Goal: Transaction & Acquisition: Book appointment/travel/reservation

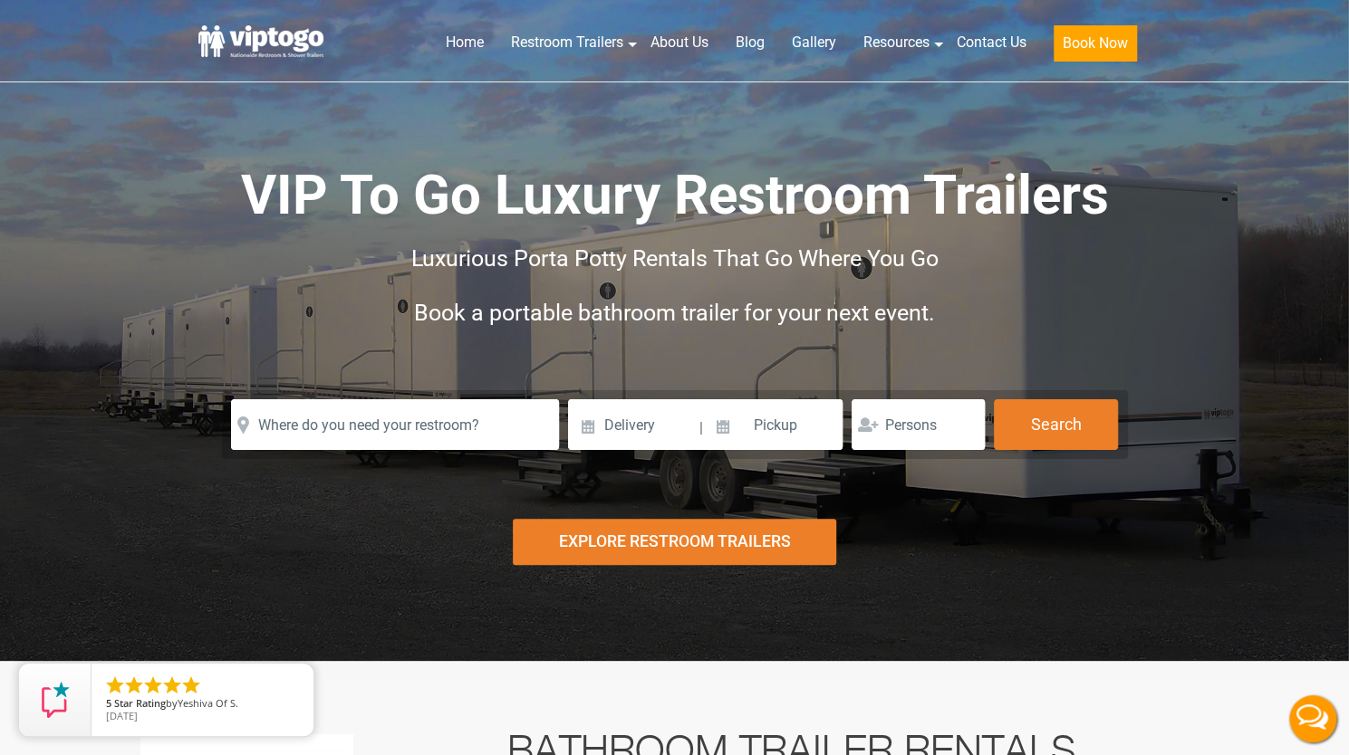
scroll to position [58, 0]
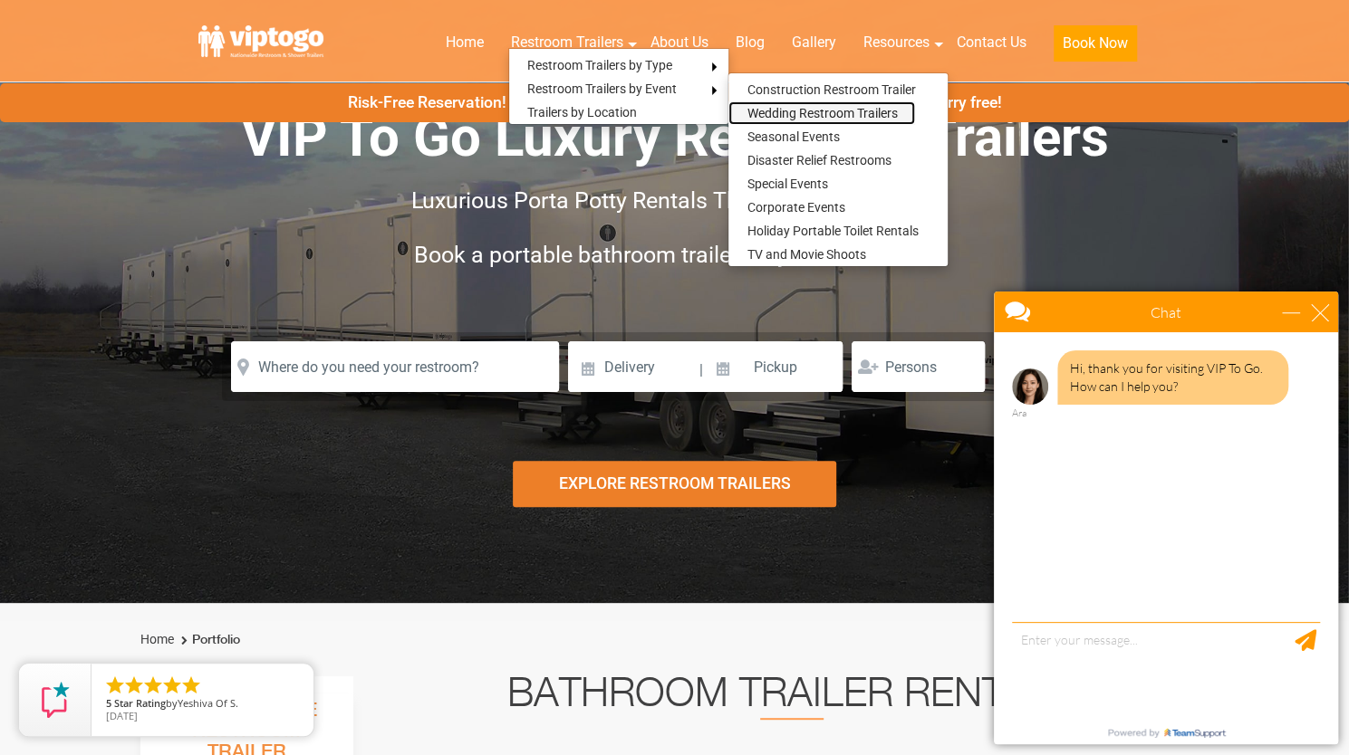
click at [757, 110] on link "Wedding Restroom Trailers" at bounding box center [821, 113] width 187 height 24
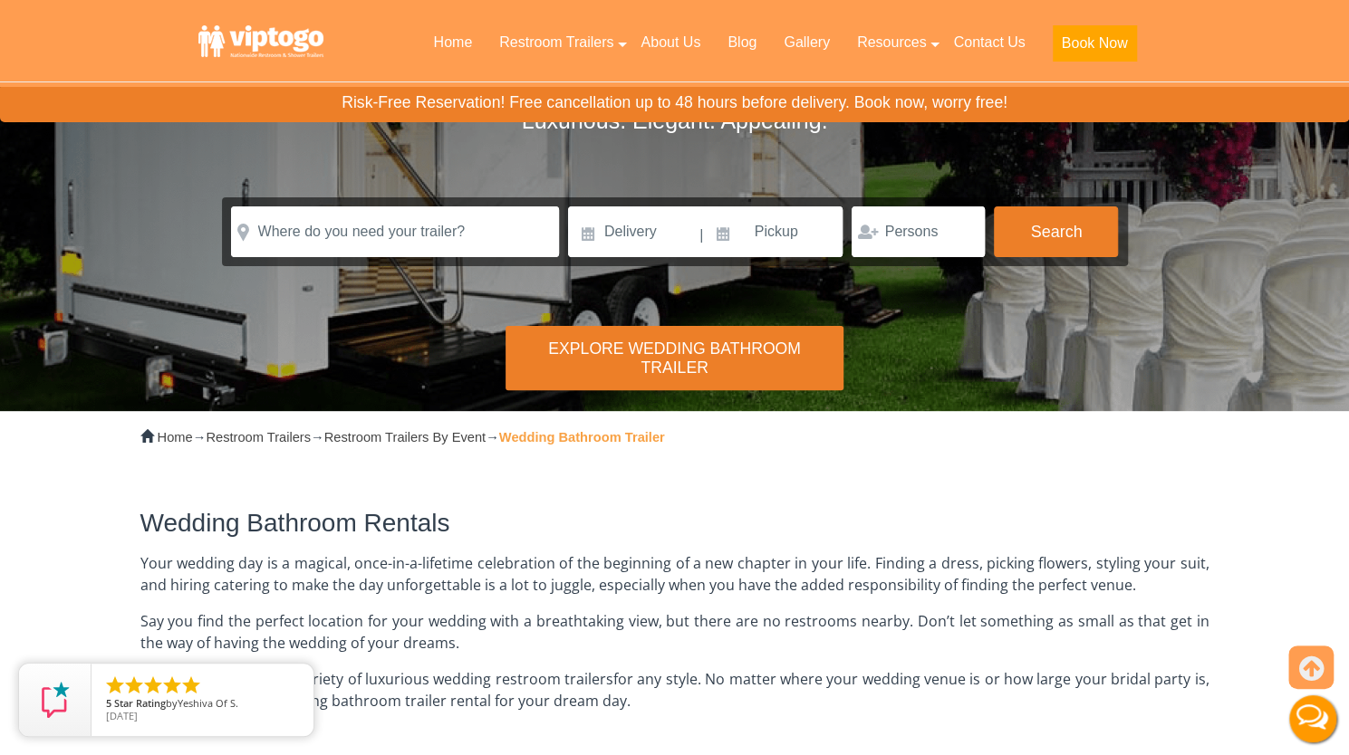
scroll to position [136, 0]
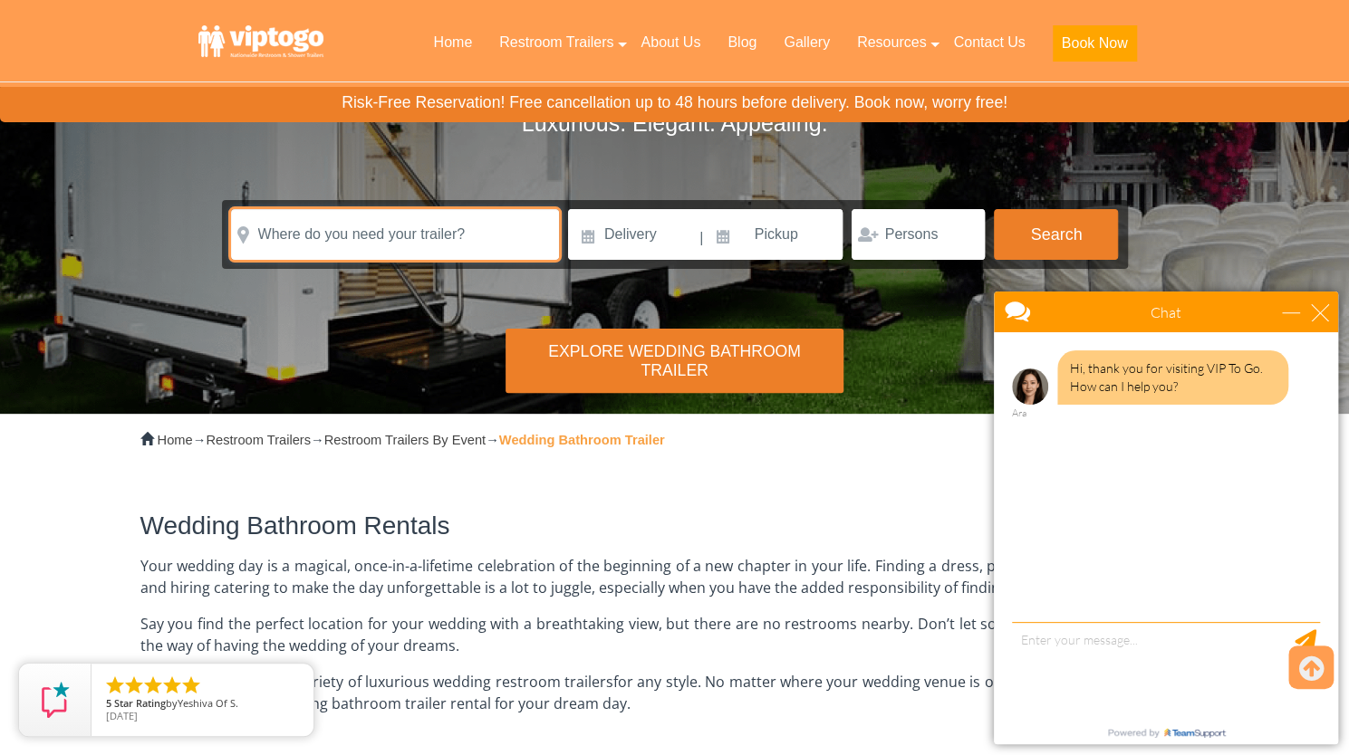
click at [467, 247] on input "text" at bounding box center [395, 234] width 328 height 51
click at [433, 238] on input "text" at bounding box center [395, 234] width 328 height 51
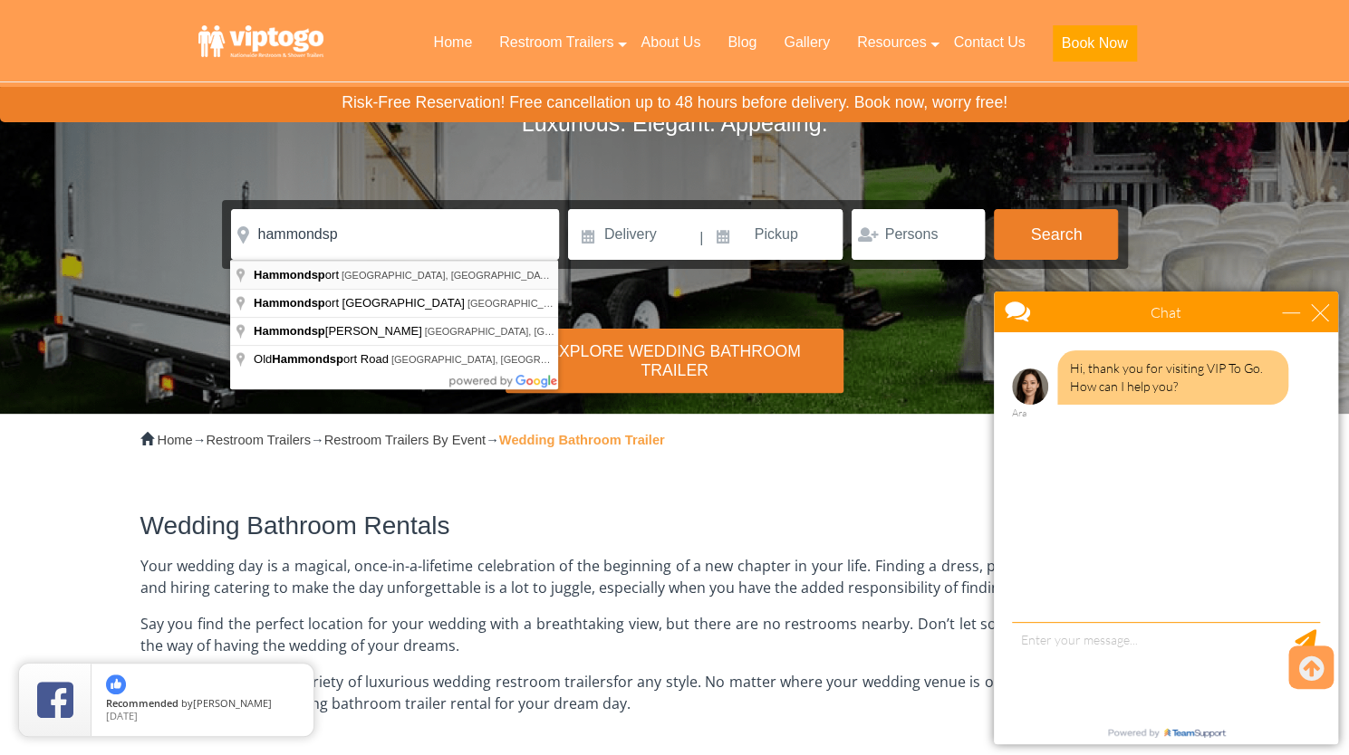
type input "[GEOGRAPHIC_DATA], [GEOGRAPHIC_DATA], [GEOGRAPHIC_DATA]"
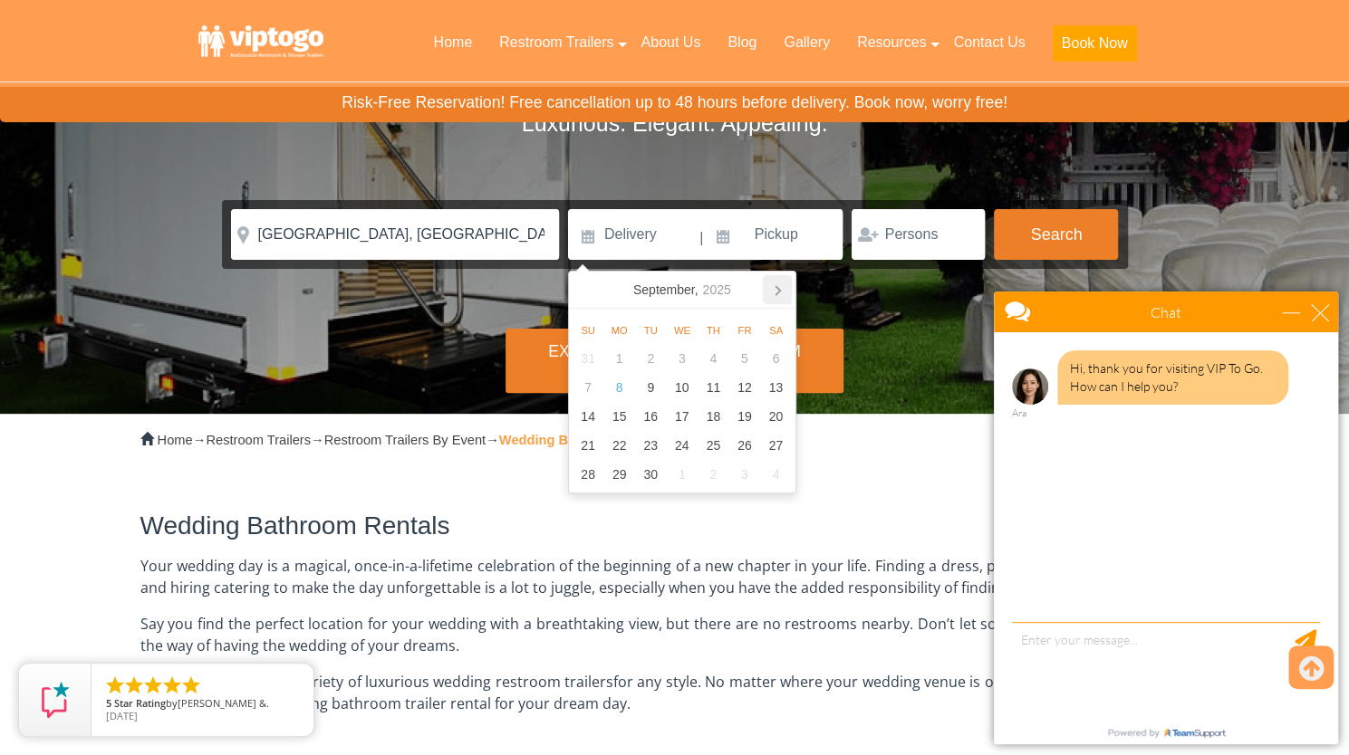
click at [783, 286] on icon at bounding box center [777, 289] width 29 height 29
click at [717, 286] on icon "2025" at bounding box center [708, 290] width 28 height 22
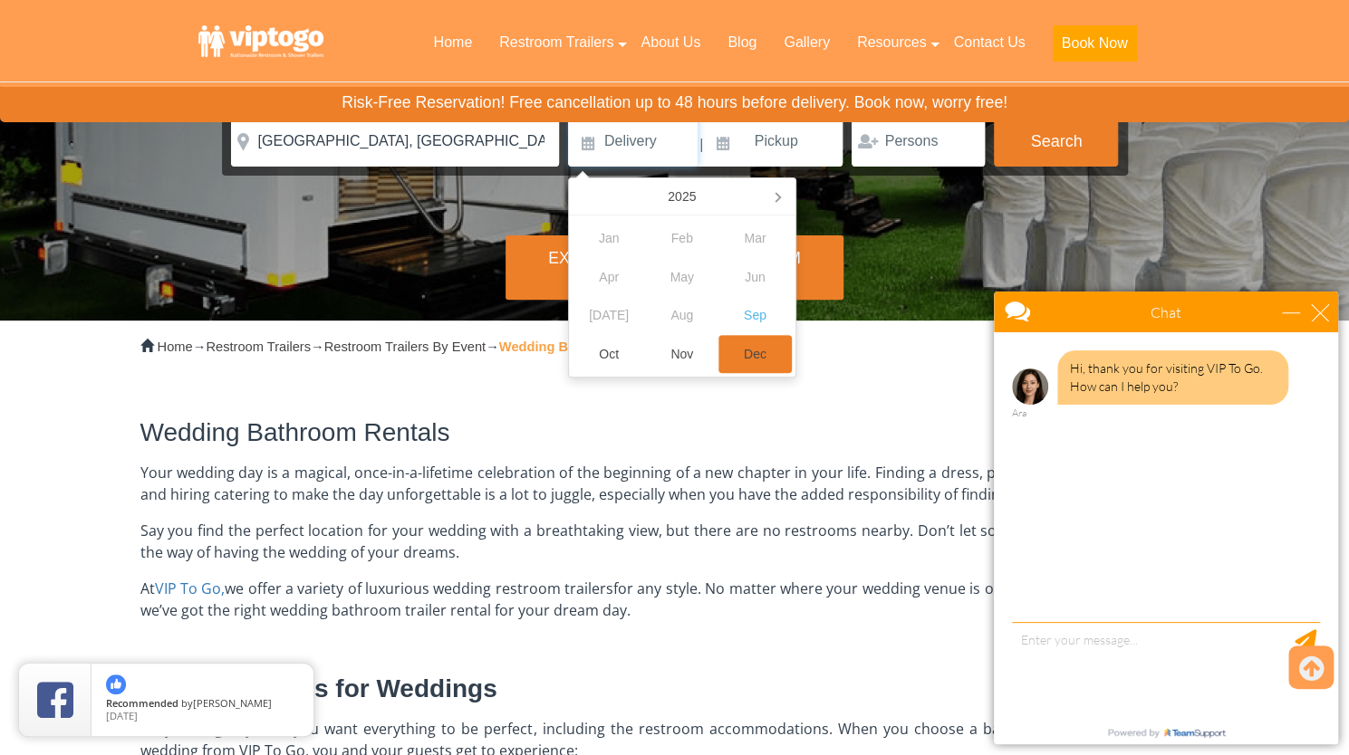
scroll to position [232, 0]
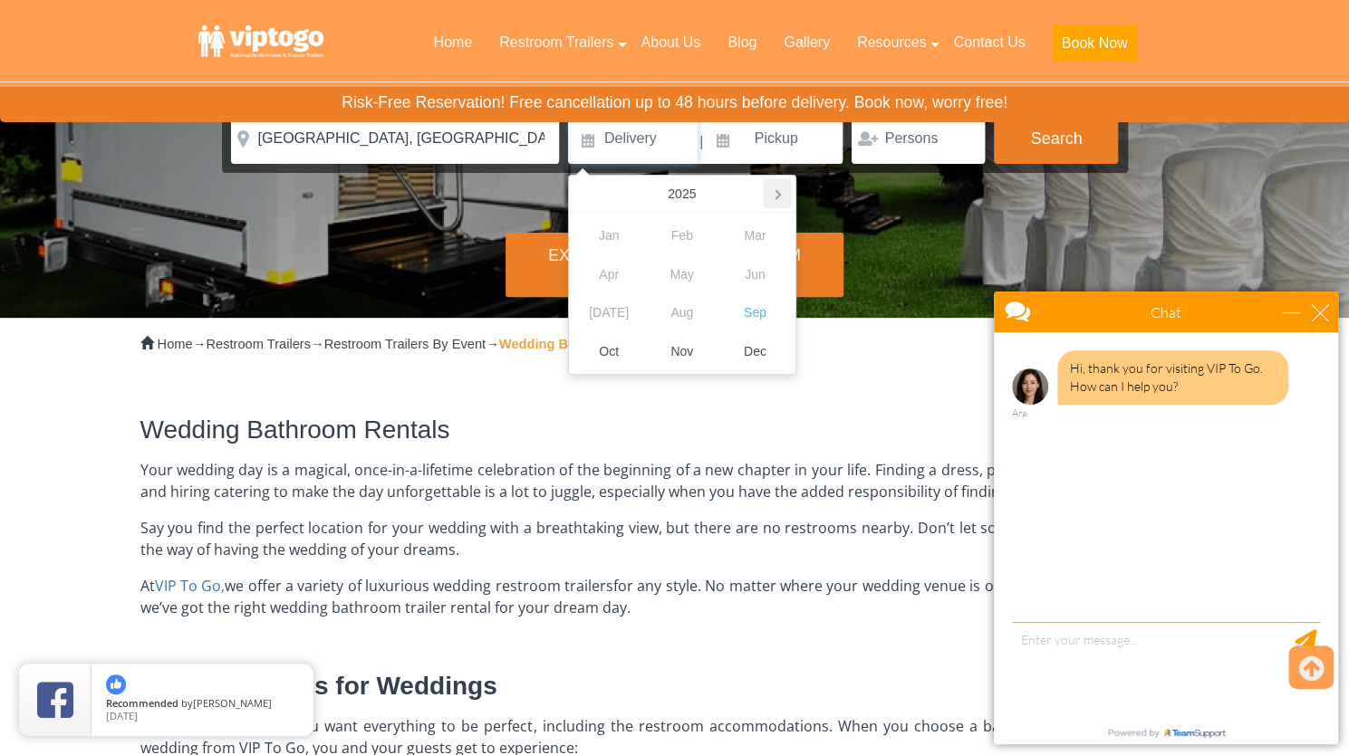
click at [778, 202] on icon at bounding box center [777, 193] width 29 height 29
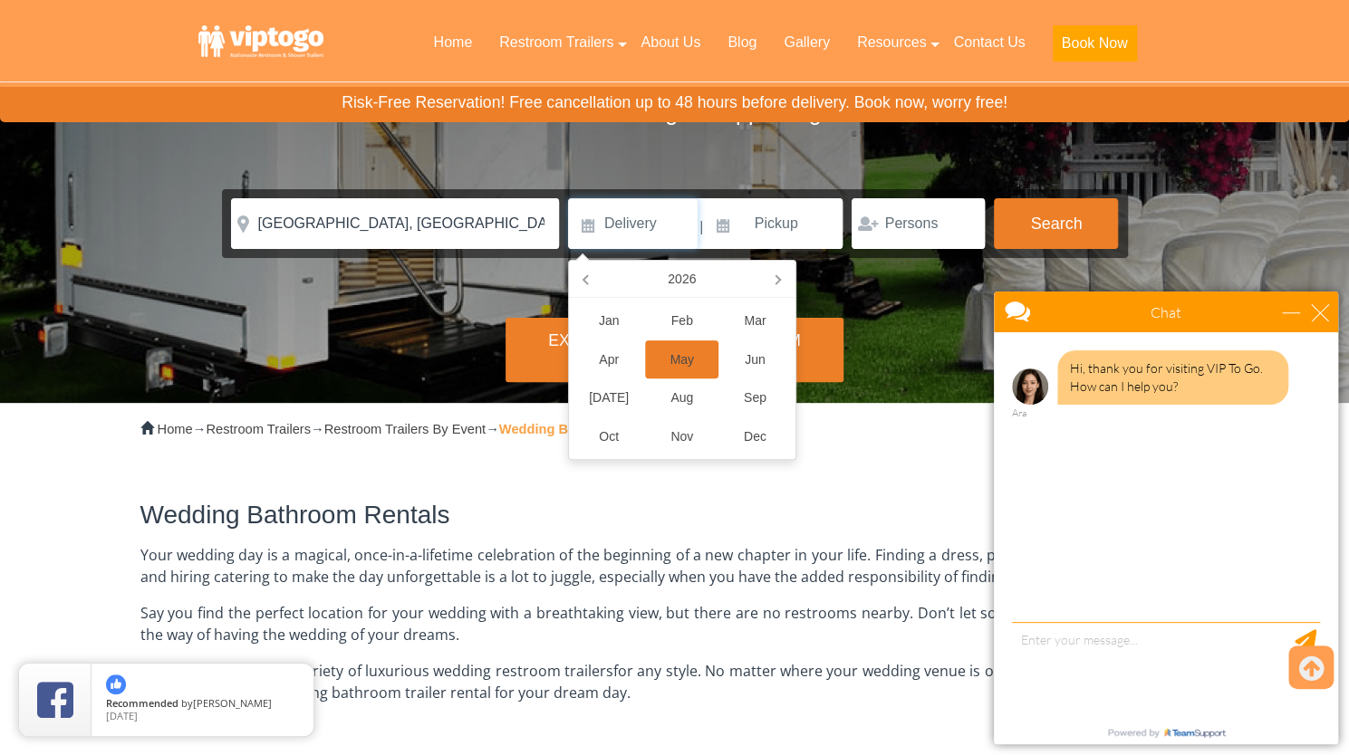
scroll to position [139, 0]
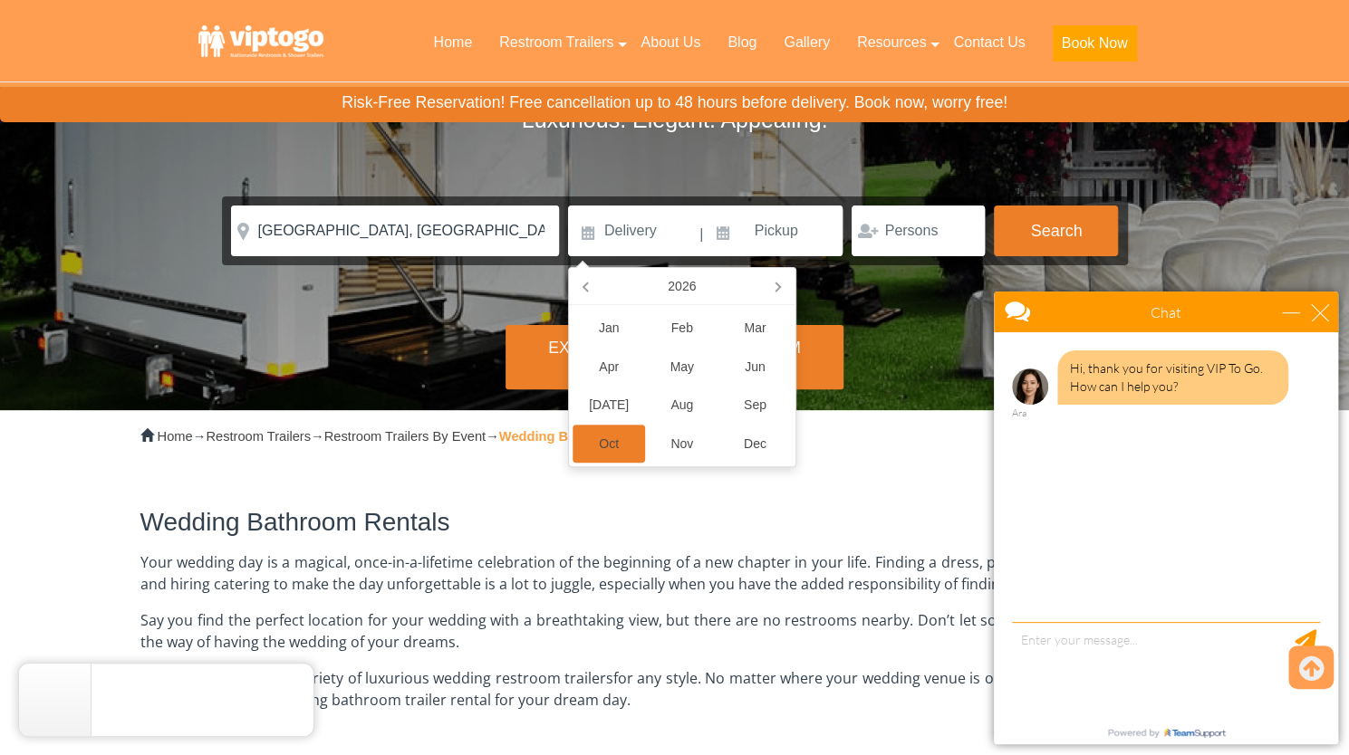
click at [620, 441] on div "Oct" at bounding box center [608, 444] width 73 height 39
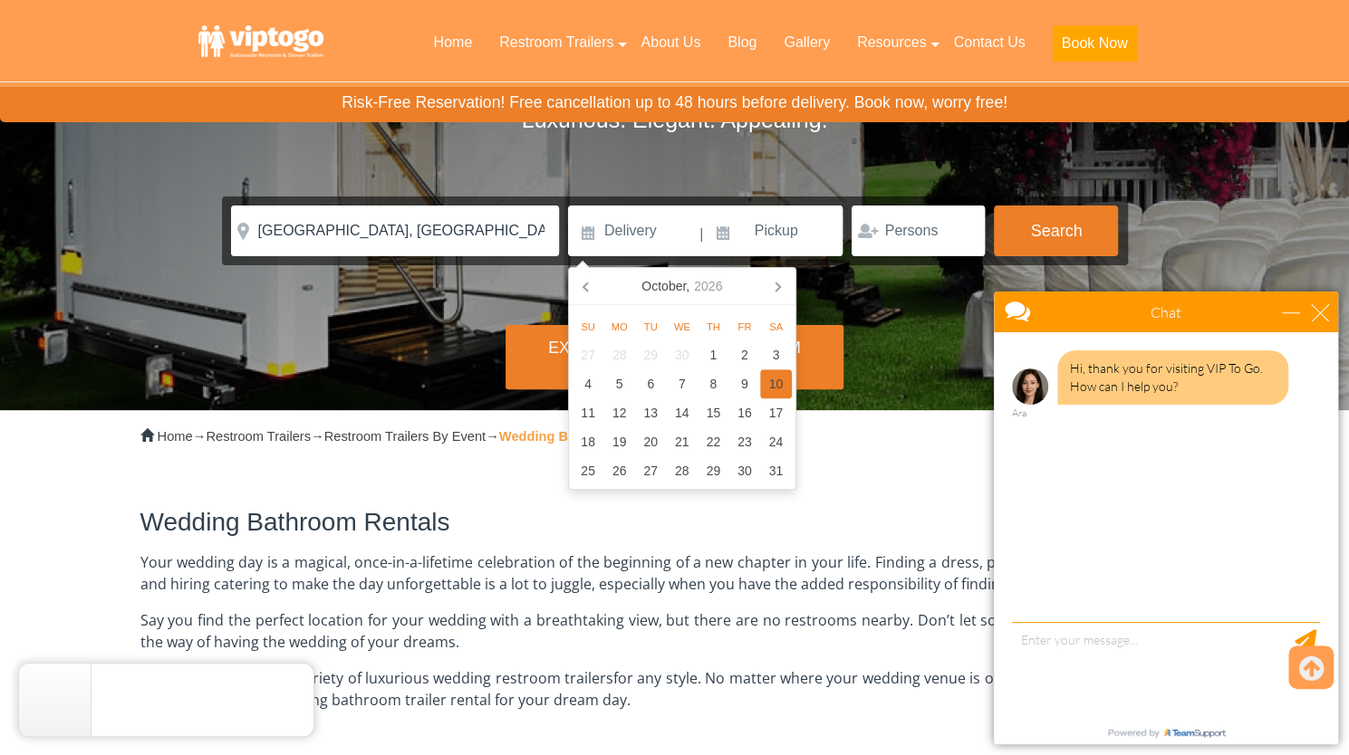
click at [768, 381] on div "10" at bounding box center [776, 384] width 32 height 29
type input "[DATE]"
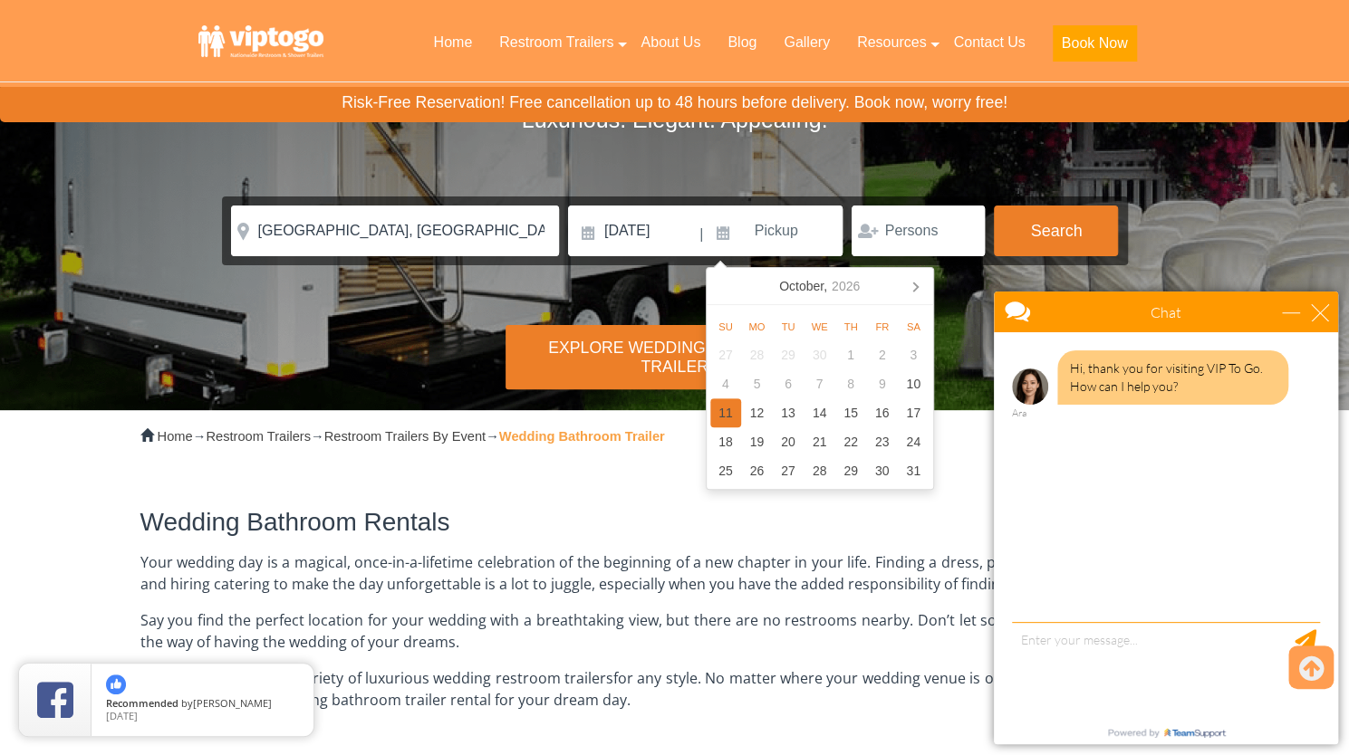
click at [730, 417] on div "11" at bounding box center [726, 413] width 32 height 29
type input "[DATE]"
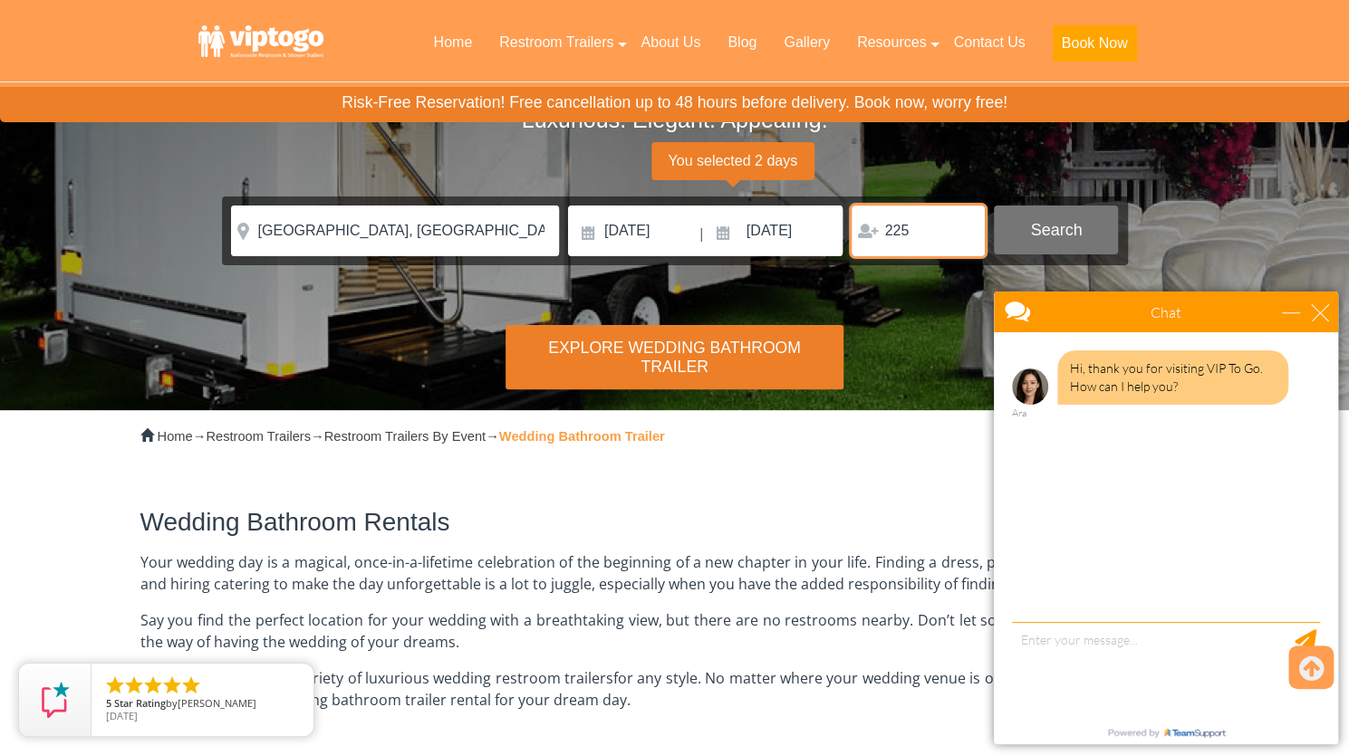
type input "225"
click at [1058, 226] on button "Search" at bounding box center [1056, 230] width 124 height 49
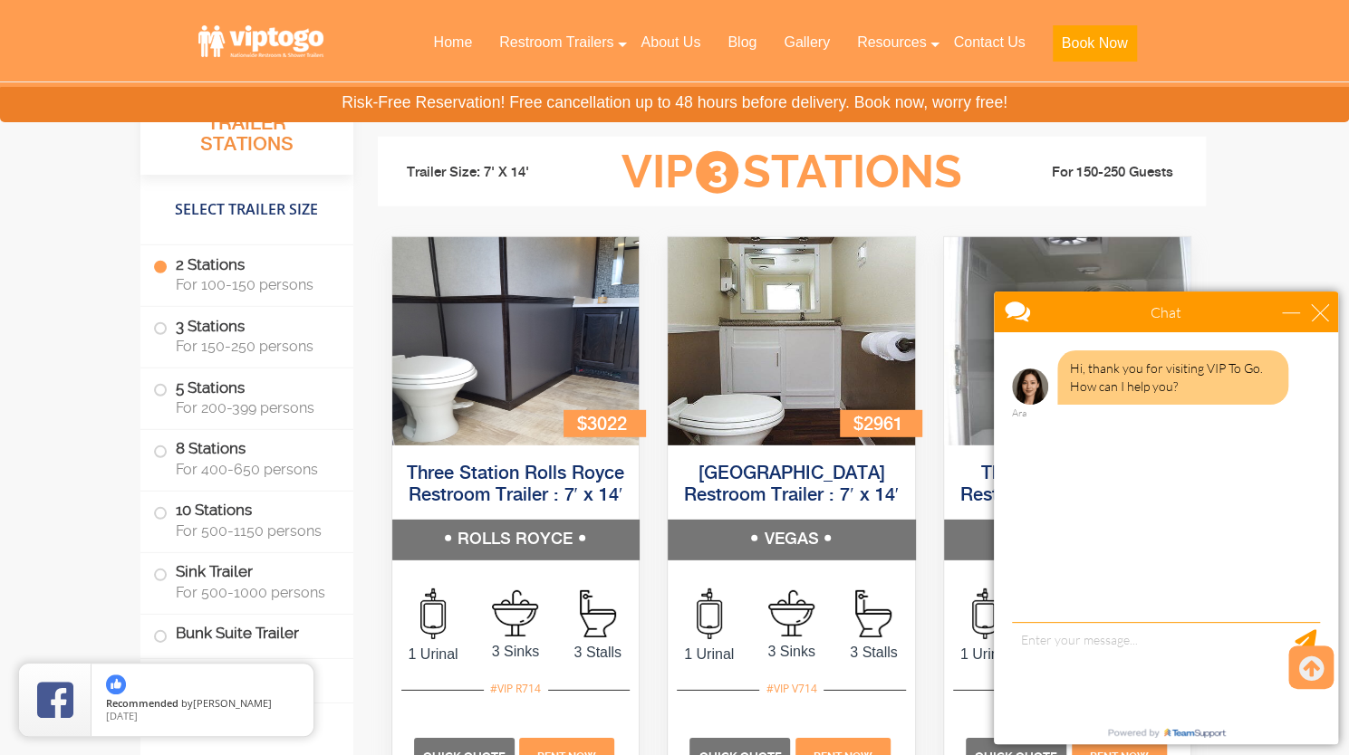
scroll to position [2905, 0]
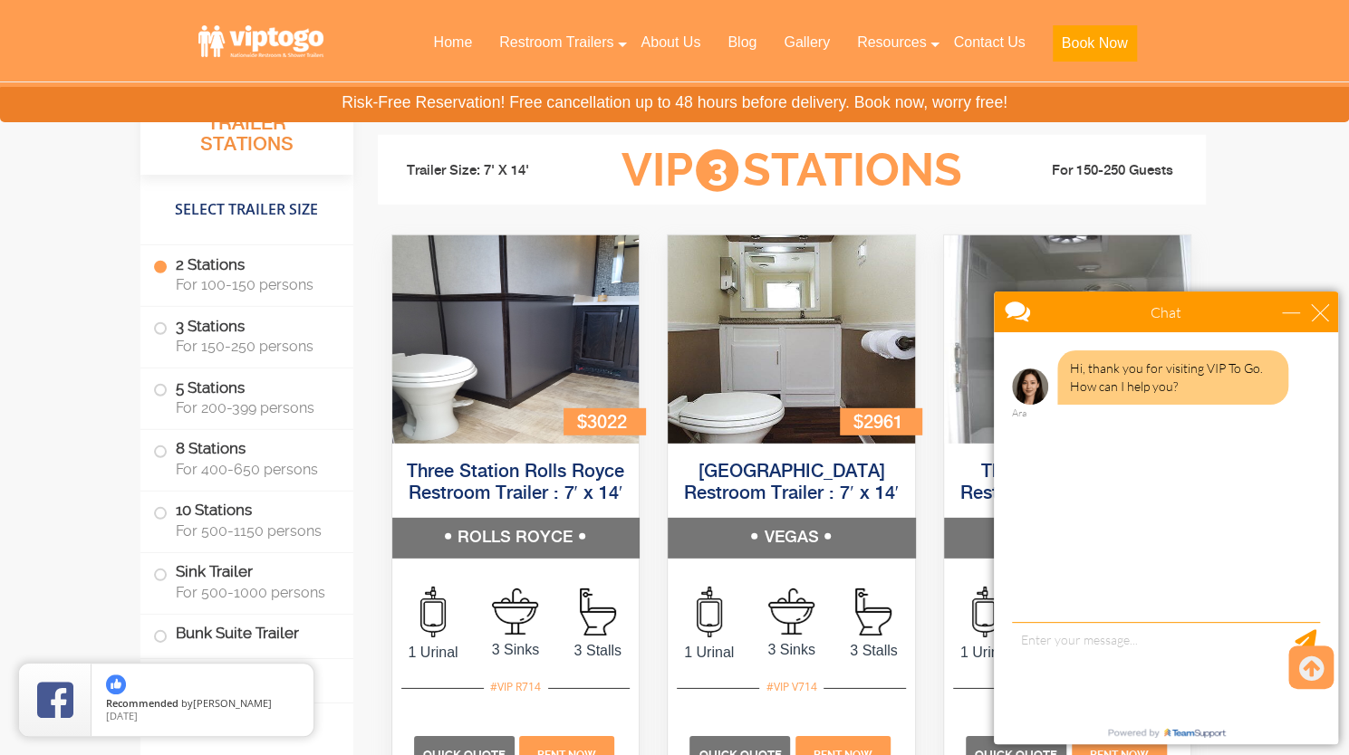
click at [649, 298] on div "$3022 Three Station Rolls Royce Restroom Trailer : 7′ x 14′ ROLLS ROYCE 1 Urina…" at bounding box center [516, 534] width 276 height 598
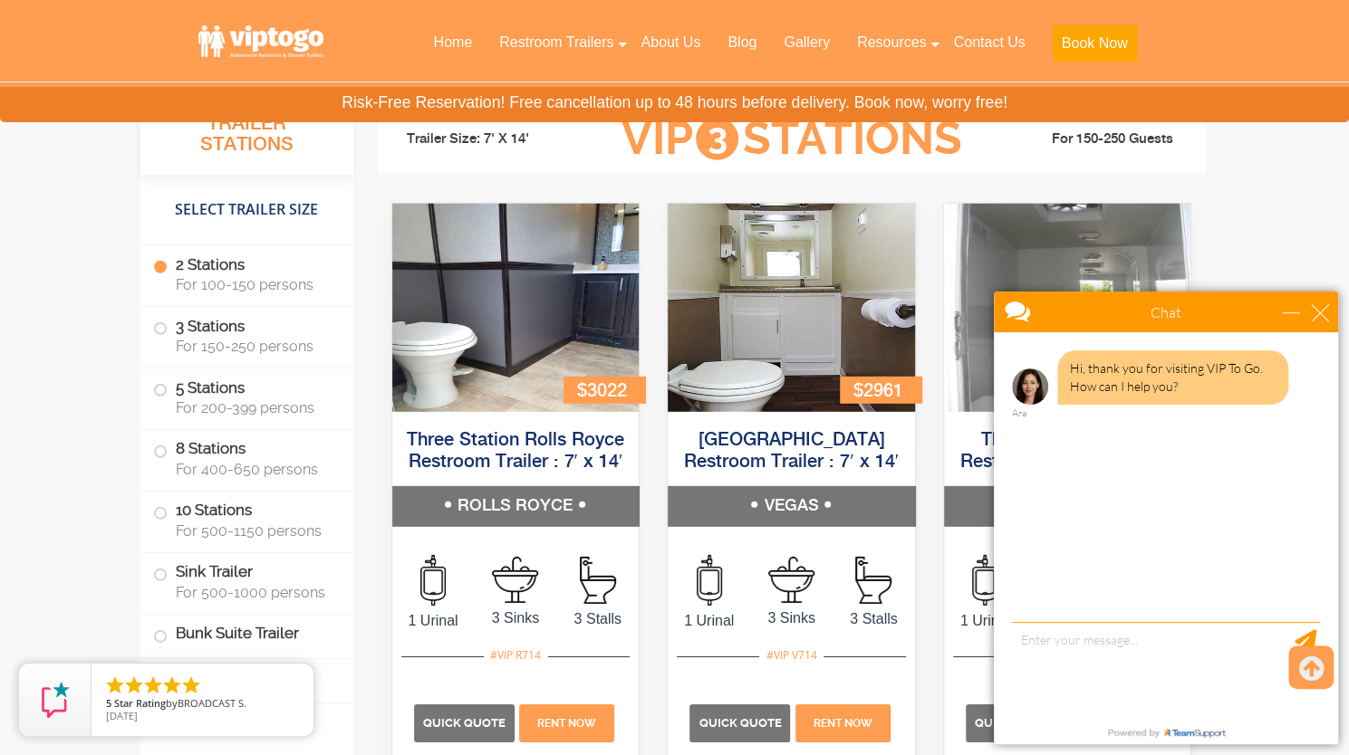
scroll to position [2936, 0]
click at [1293, 311] on div "minimize" at bounding box center [1291, 312] width 18 height 18
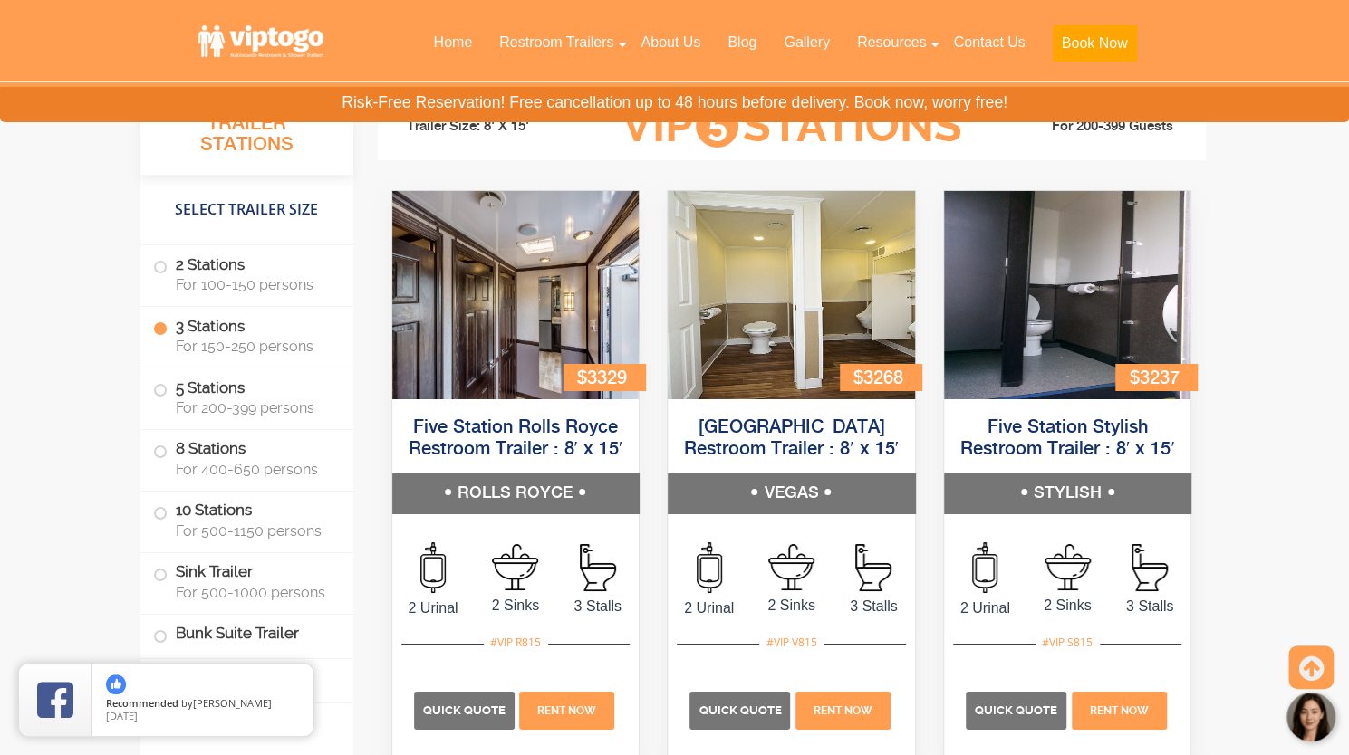
scroll to position [3625, 0]
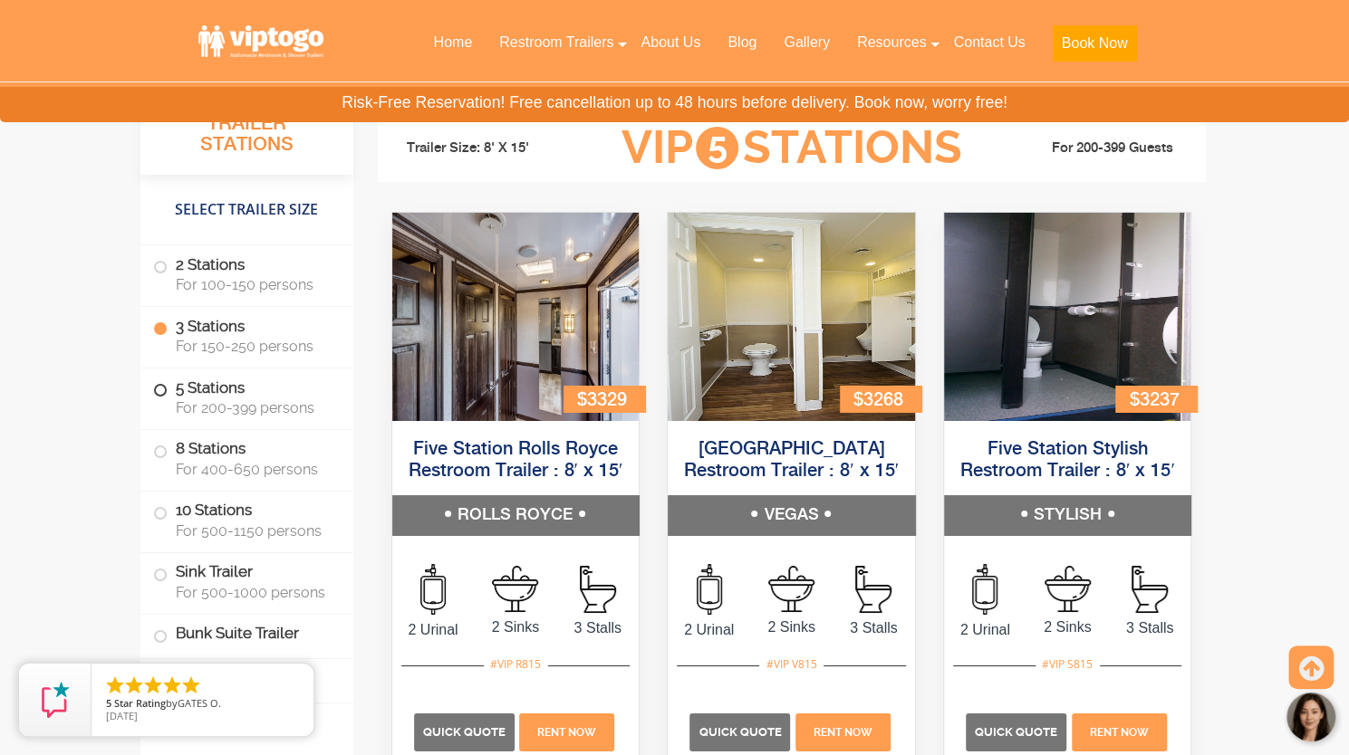
click at [166, 392] on label "5 Stations For 200-399 persons" at bounding box center [246, 397] width 187 height 56
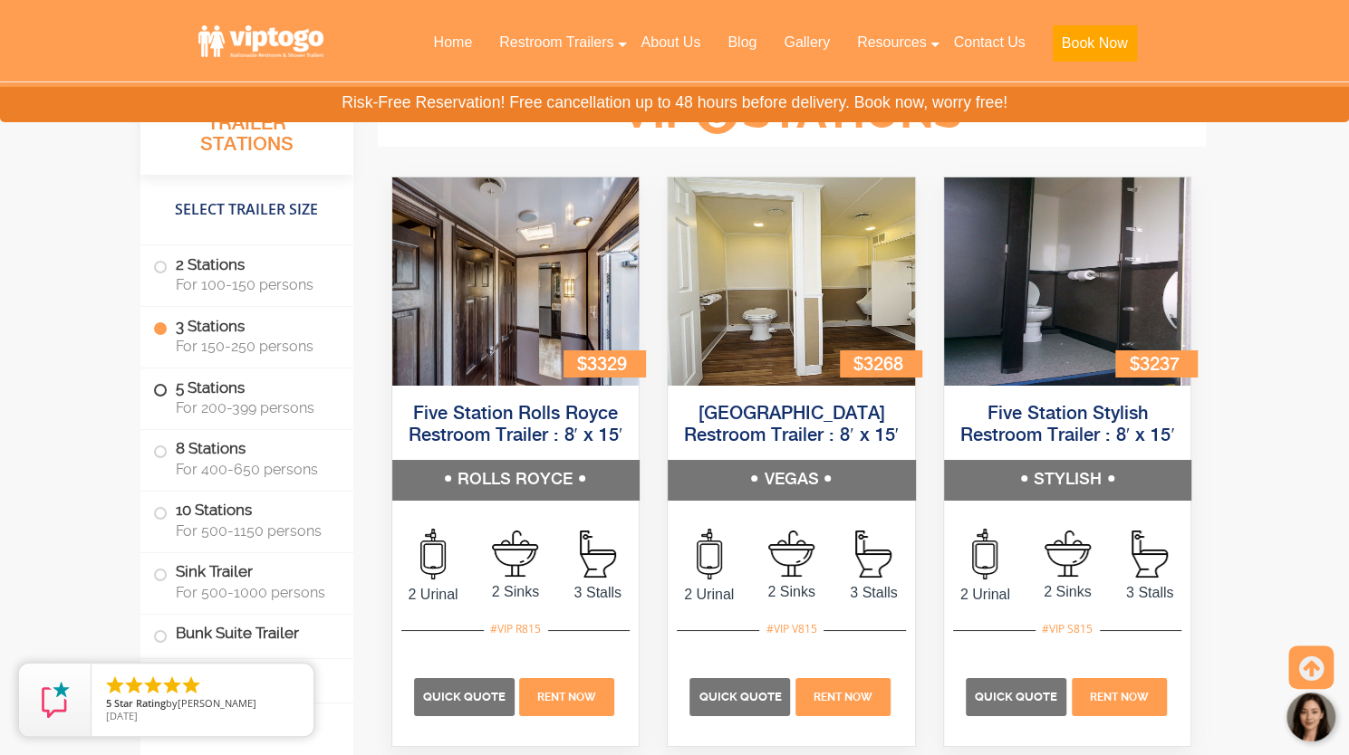
scroll to position [3663, 0]
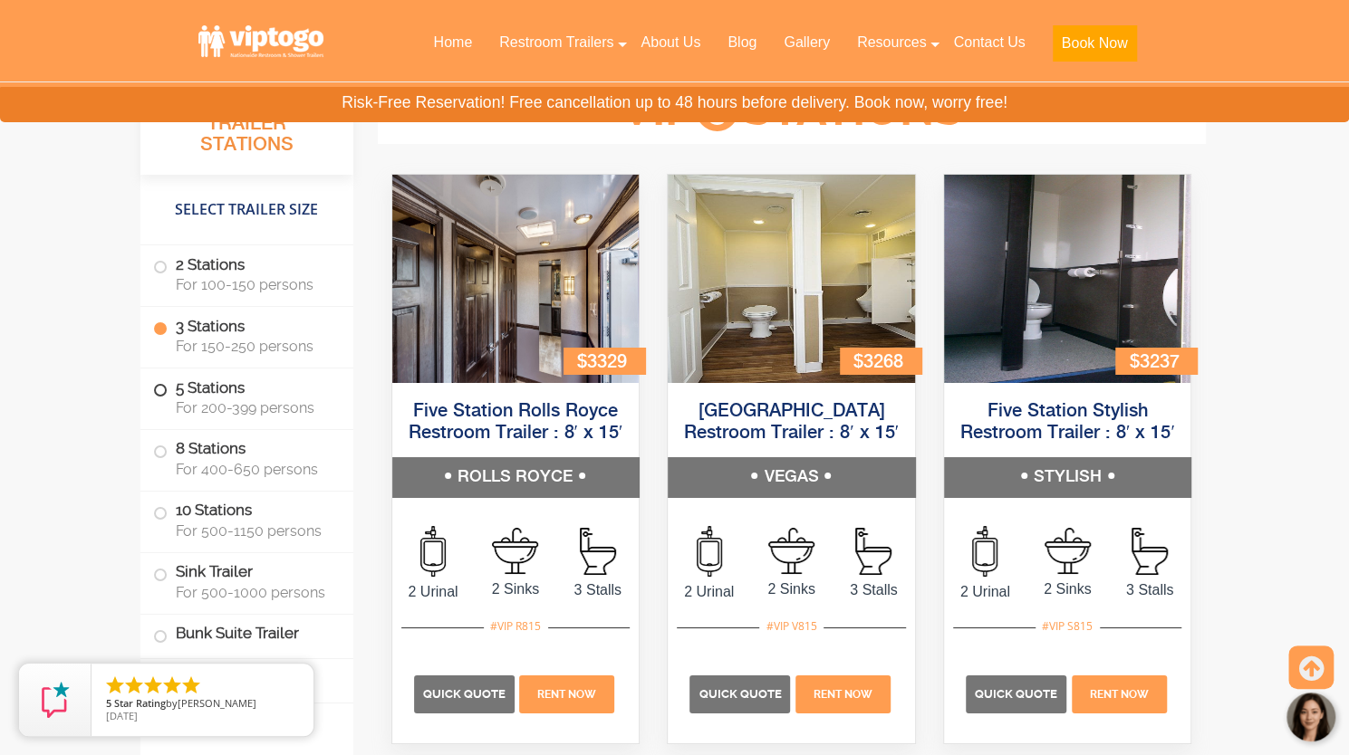
click at [160, 390] on span at bounding box center [160, 390] width 7 height 7
click at [518, 356] on img at bounding box center [515, 279] width 247 height 208
click at [163, 452] on span at bounding box center [160, 451] width 7 height 7
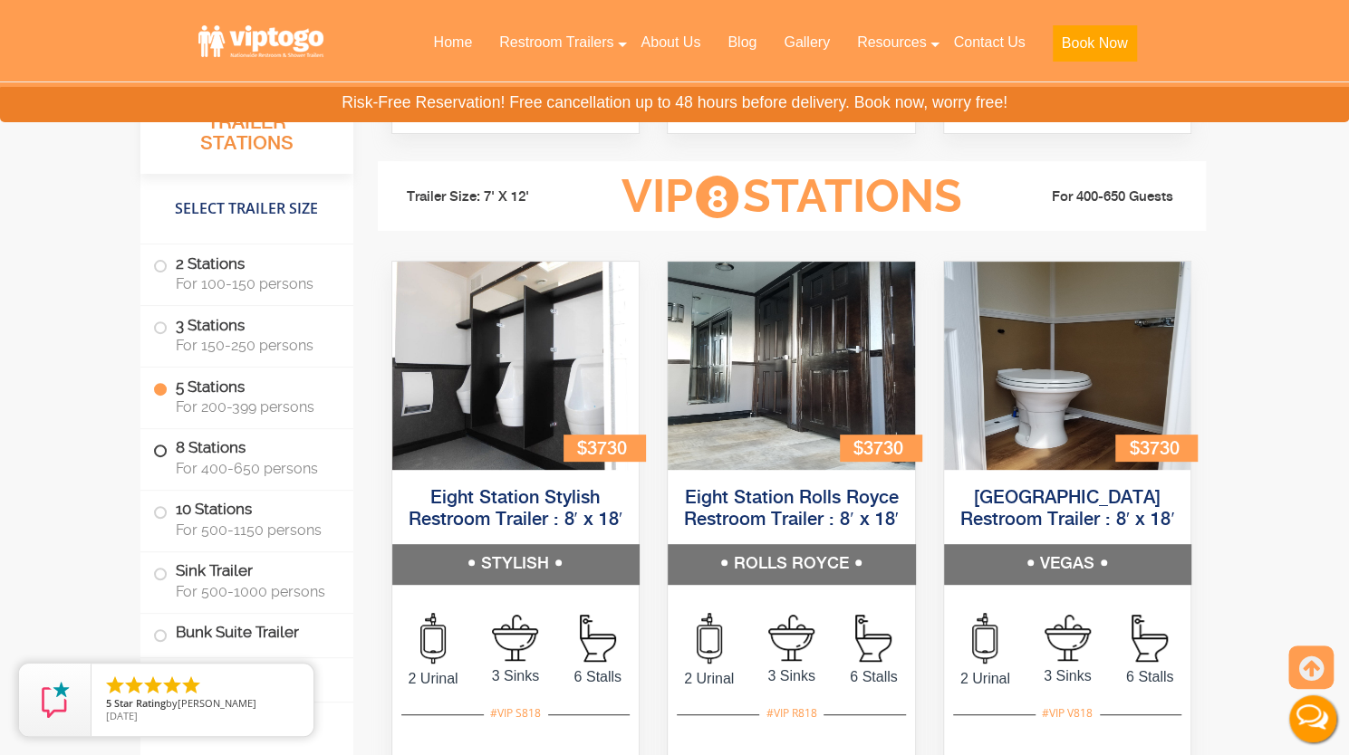
scroll to position [4359, 0]
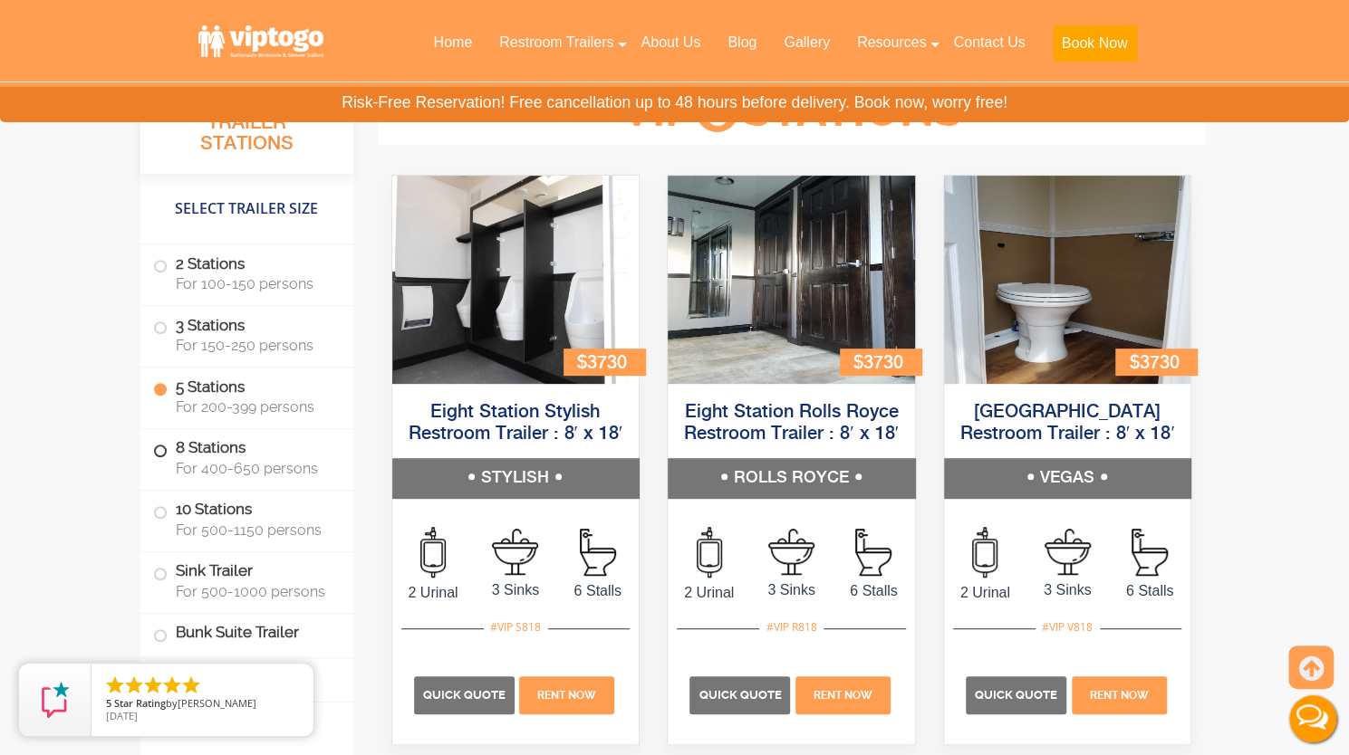
click at [159, 456] on label "8 Stations For 400-650 persons" at bounding box center [246, 458] width 187 height 56
click at [502, 338] on img at bounding box center [515, 280] width 247 height 208
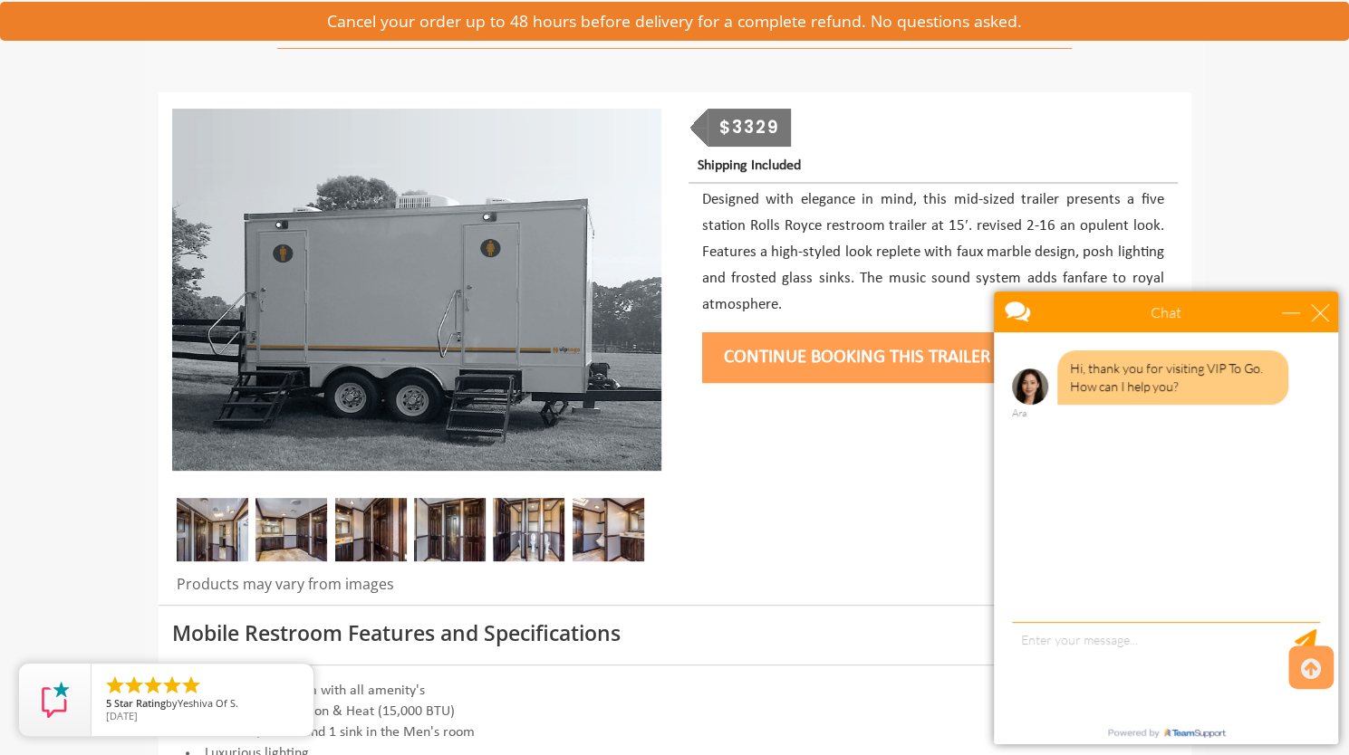
scroll to position [166, 0]
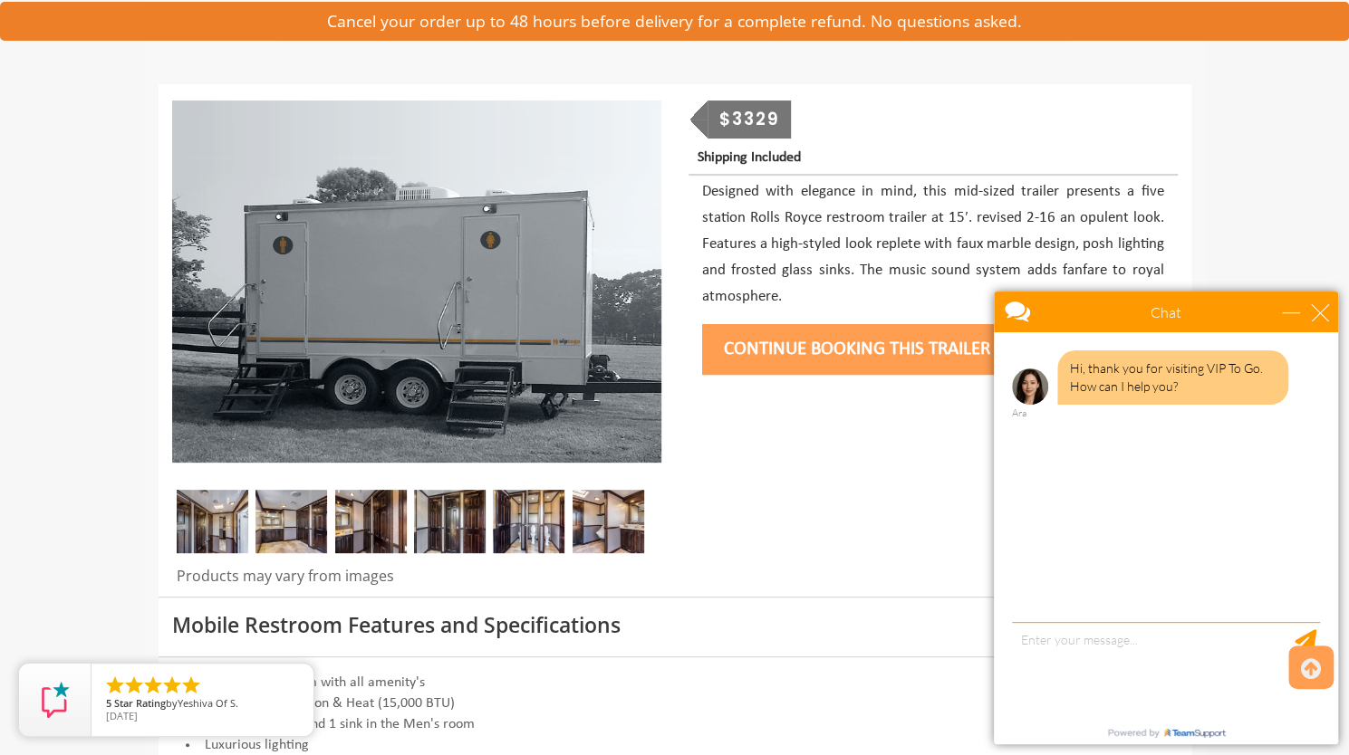
click at [219, 522] on img at bounding box center [213, 521] width 72 height 63
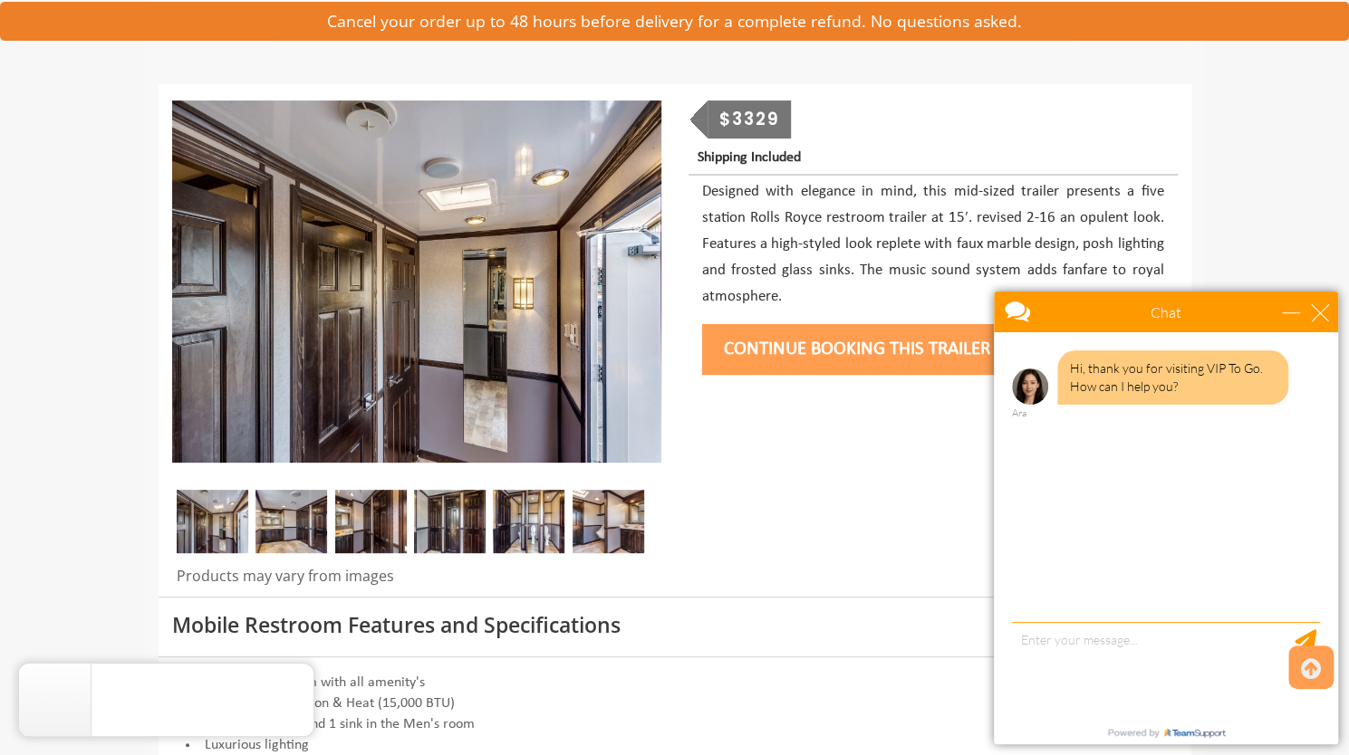
click at [302, 524] on img at bounding box center [291, 521] width 72 height 63
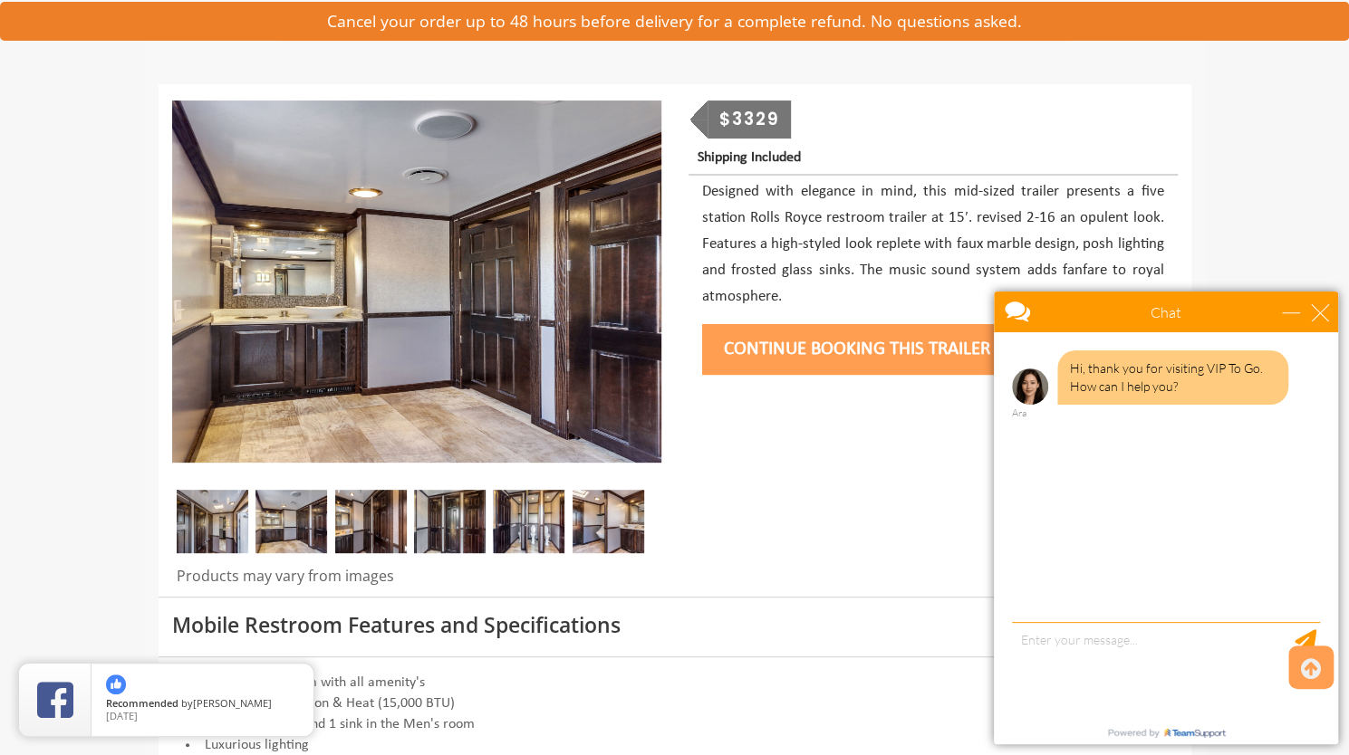
click at [364, 524] on img at bounding box center [371, 521] width 72 height 63
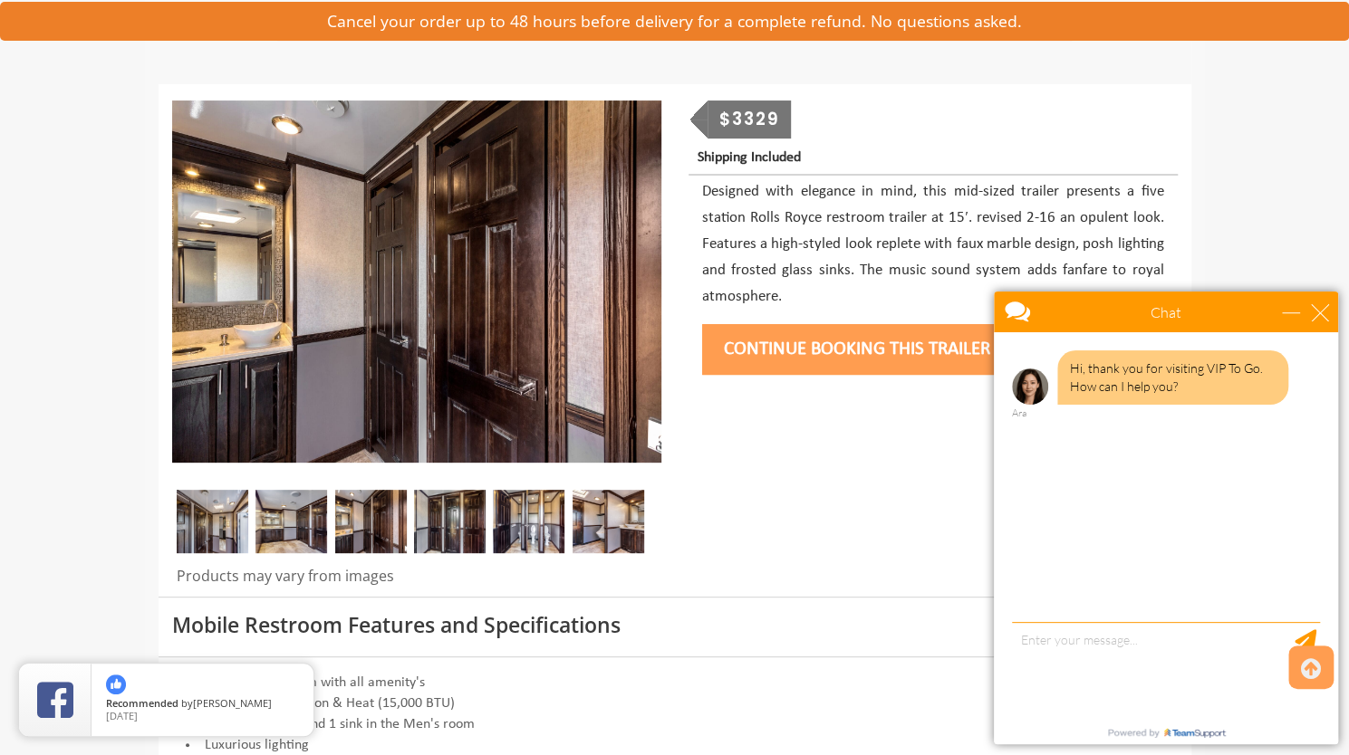
click at [444, 518] on img at bounding box center [450, 521] width 72 height 63
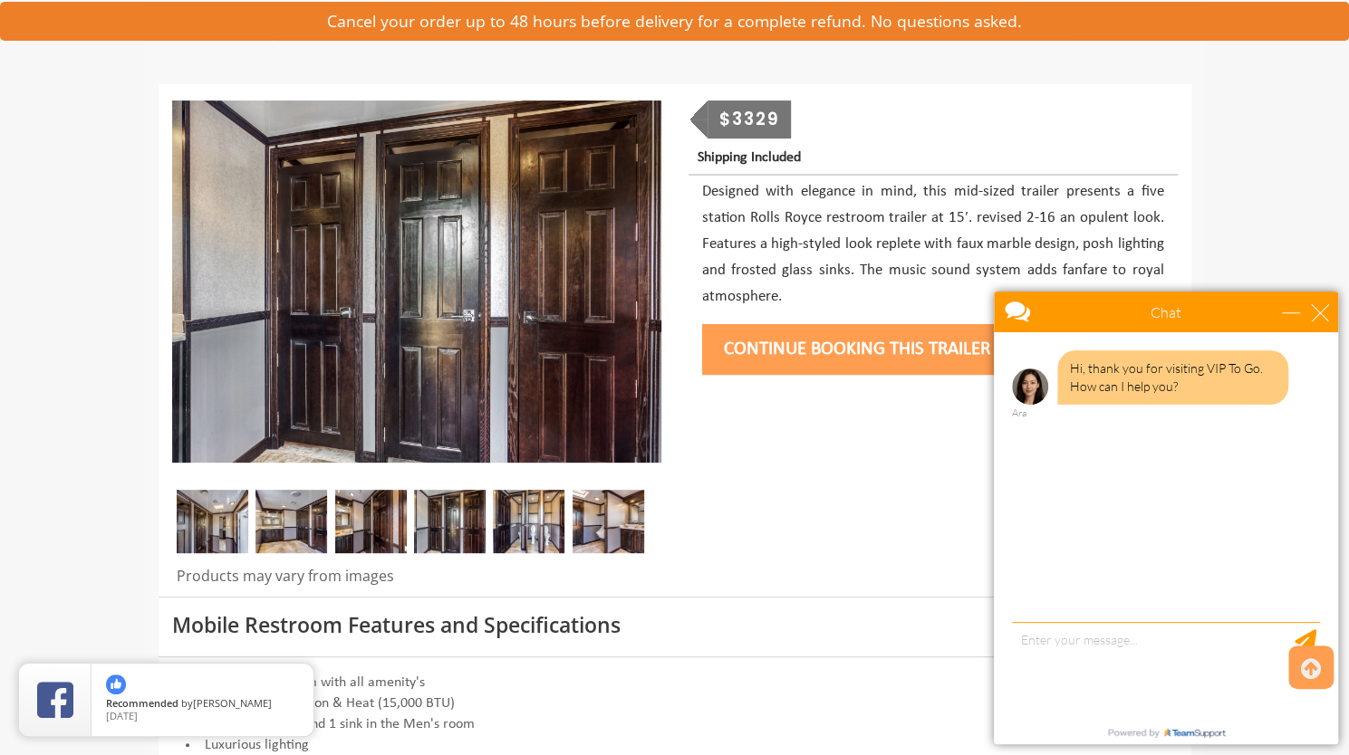
click at [524, 520] on img at bounding box center [529, 521] width 72 height 63
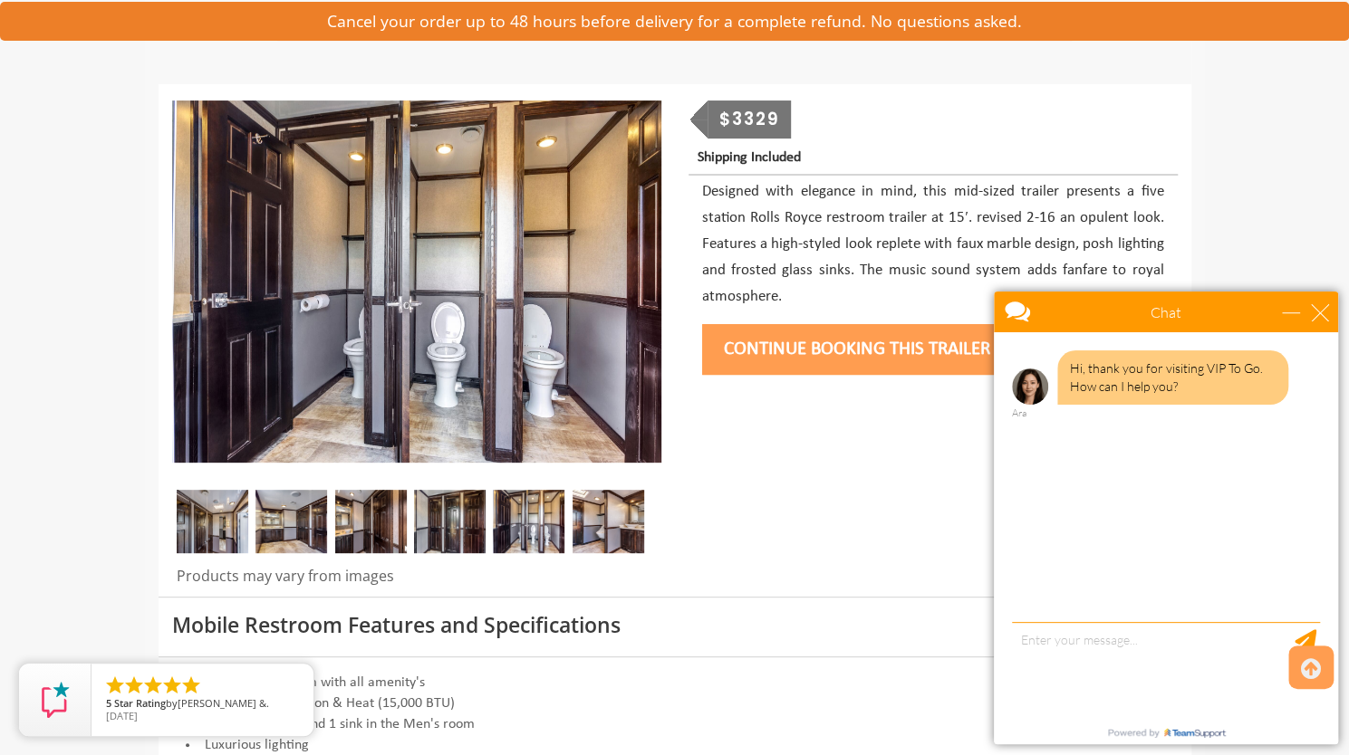
click at [618, 517] on img at bounding box center [608, 521] width 72 height 63
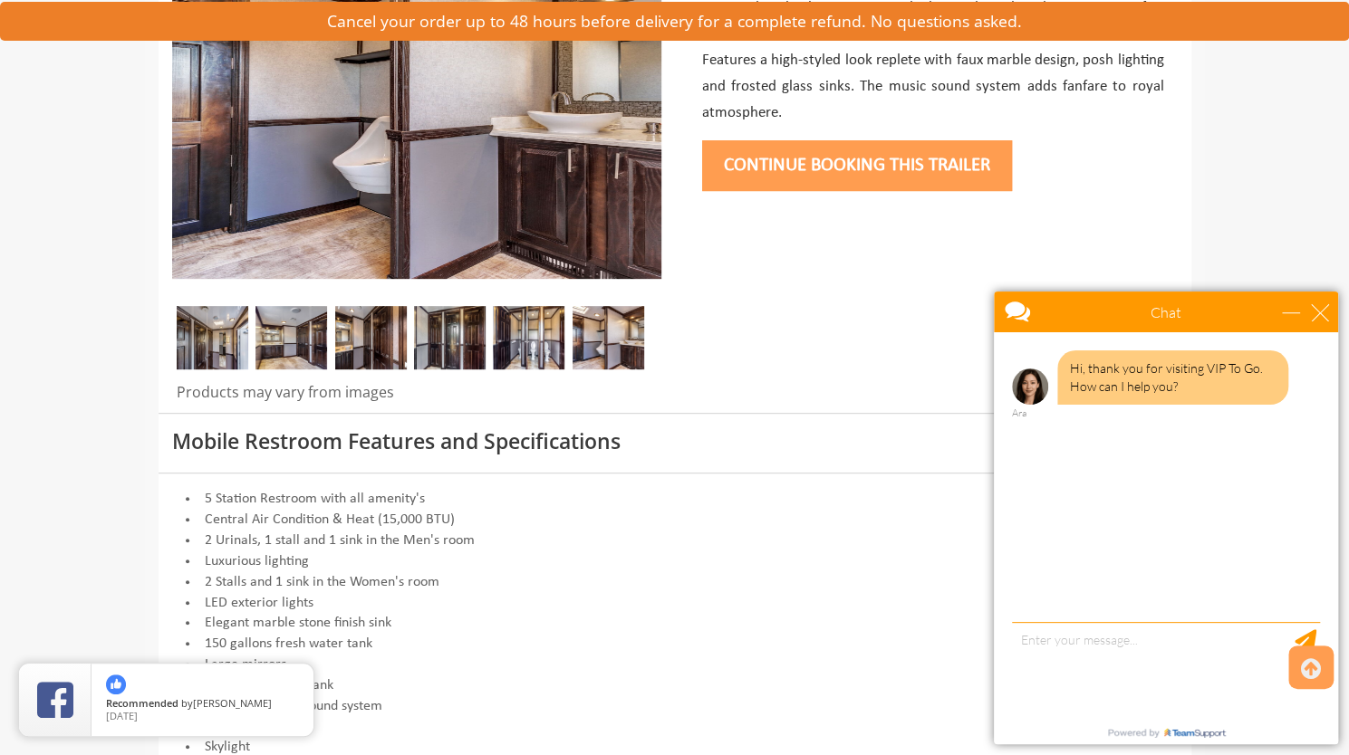
scroll to position [0, 0]
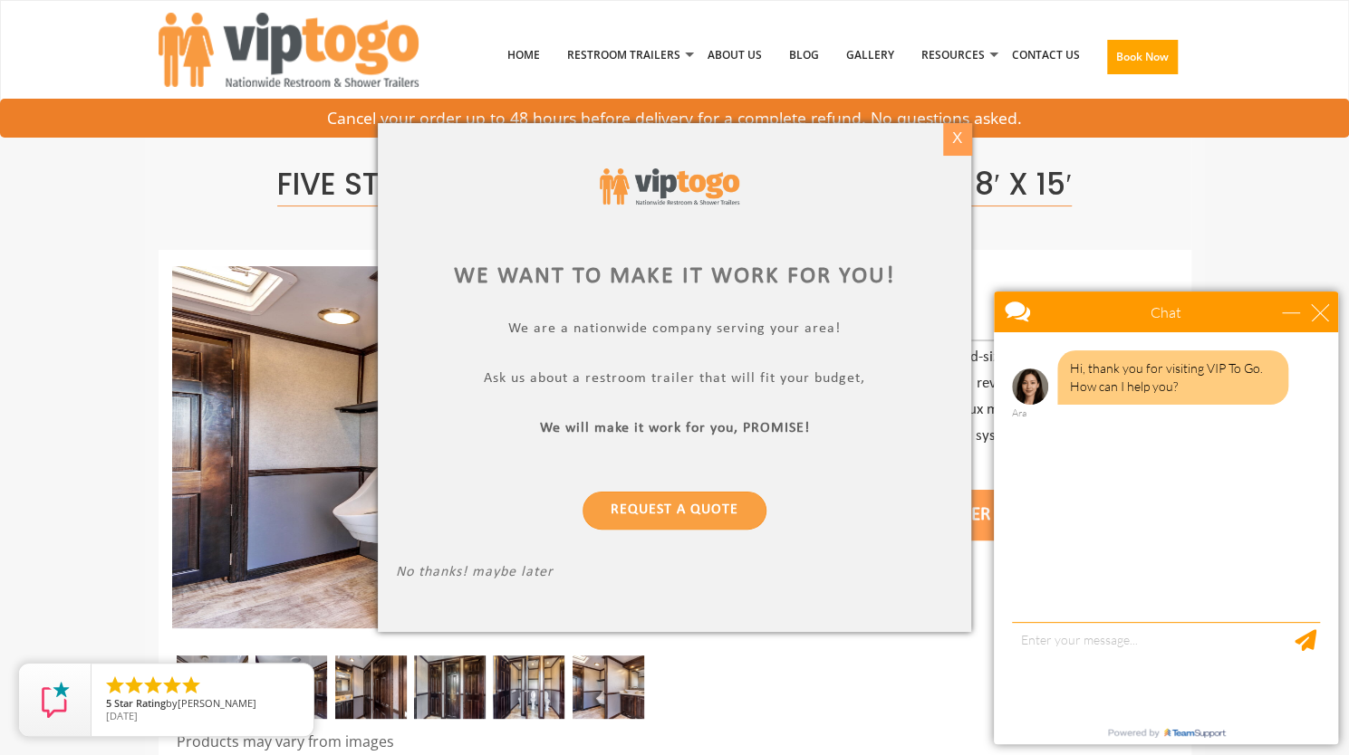
click at [958, 144] on div "X" at bounding box center [957, 138] width 28 height 31
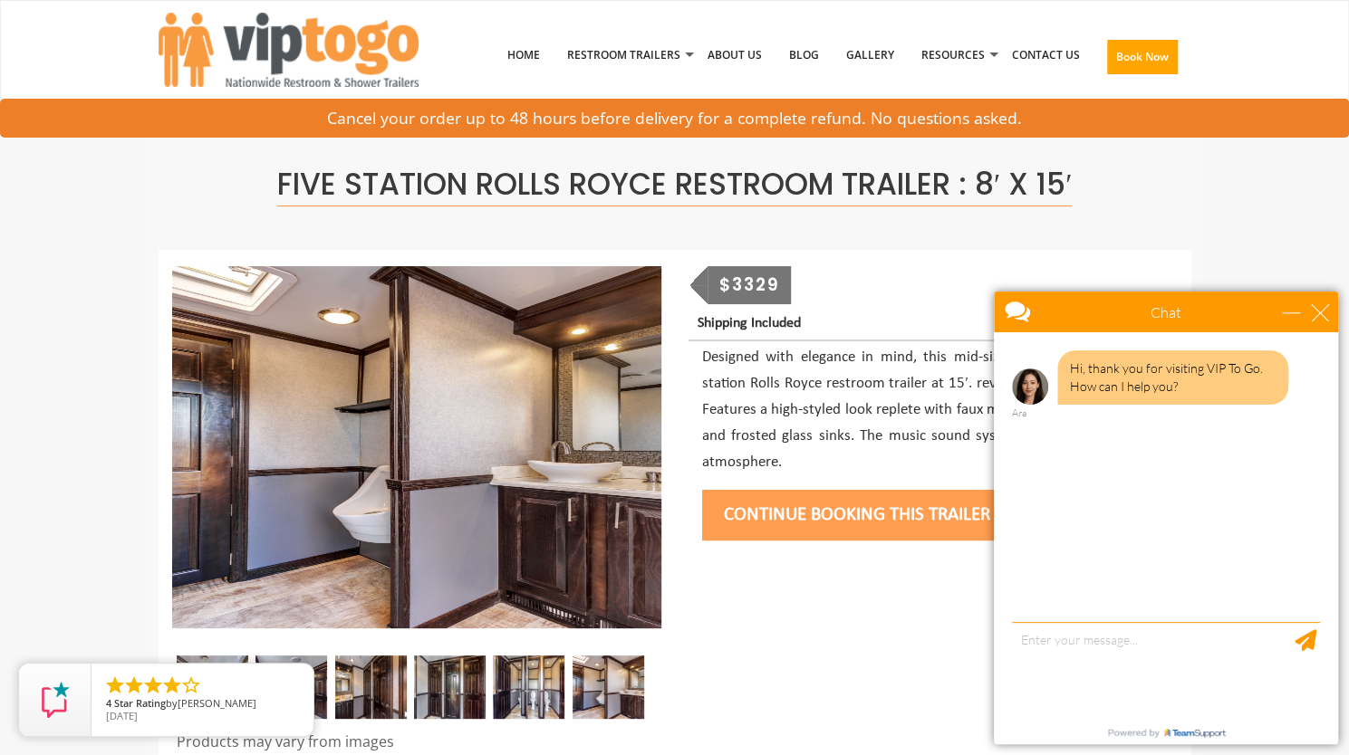
click at [958, 144] on div "Five Station Rolls Royce Restroom Trailer : 8′ x 15′" at bounding box center [675, 183] width 1033 height 134
click at [1315, 315] on div "close" at bounding box center [1320, 312] width 18 height 18
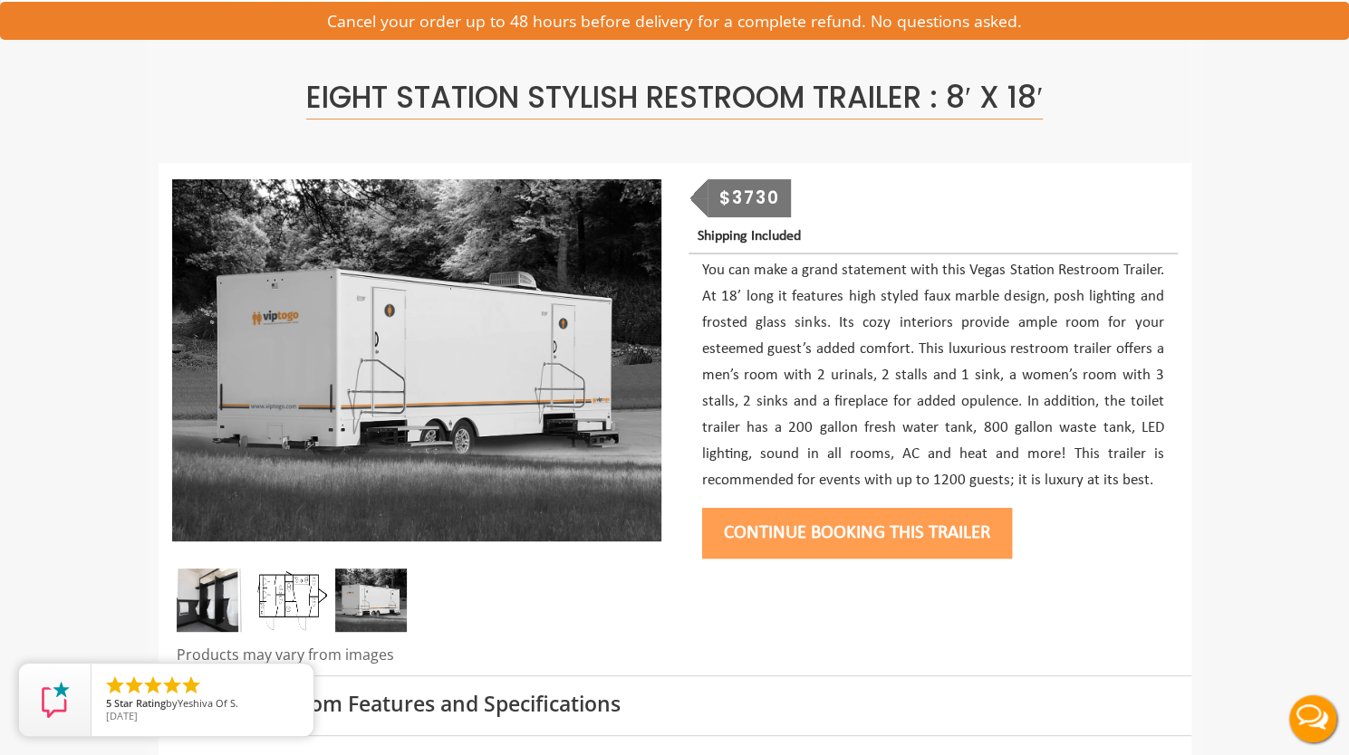
scroll to position [161, 0]
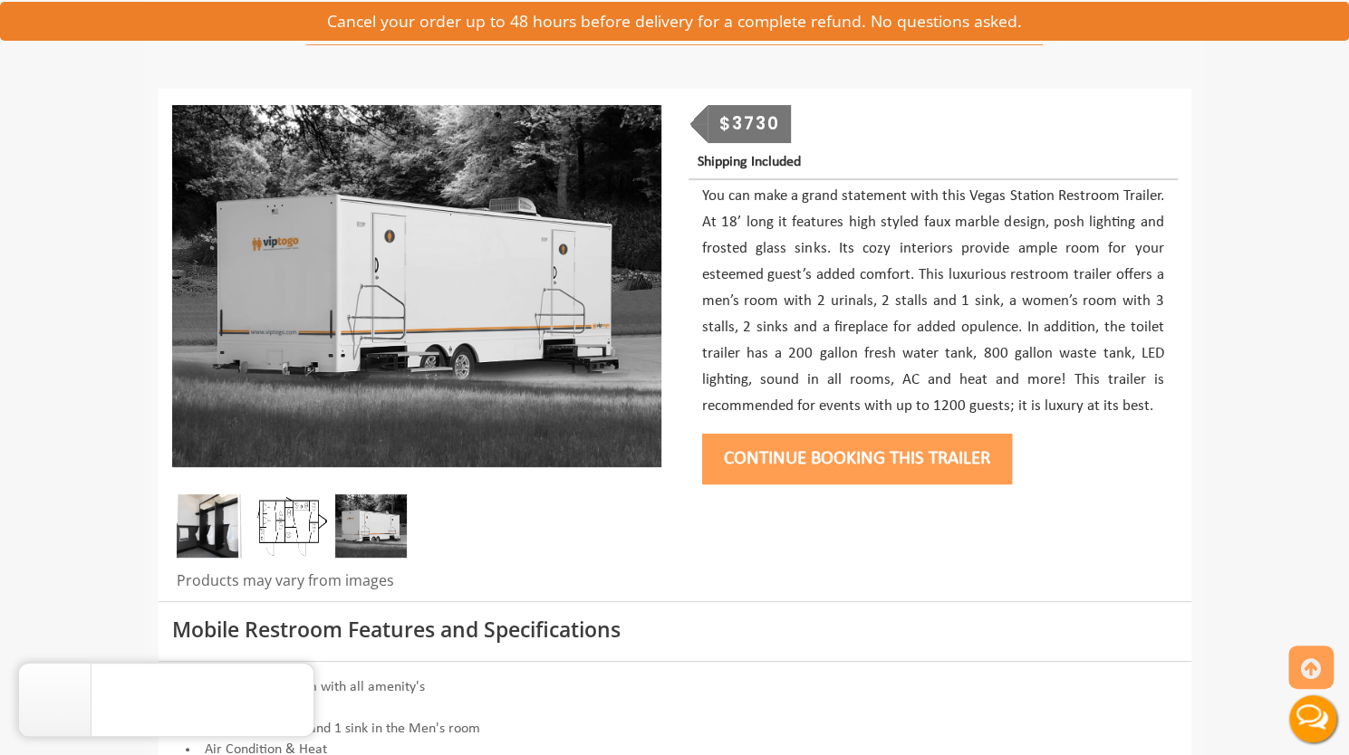
click at [217, 517] on img at bounding box center [213, 526] width 72 height 63
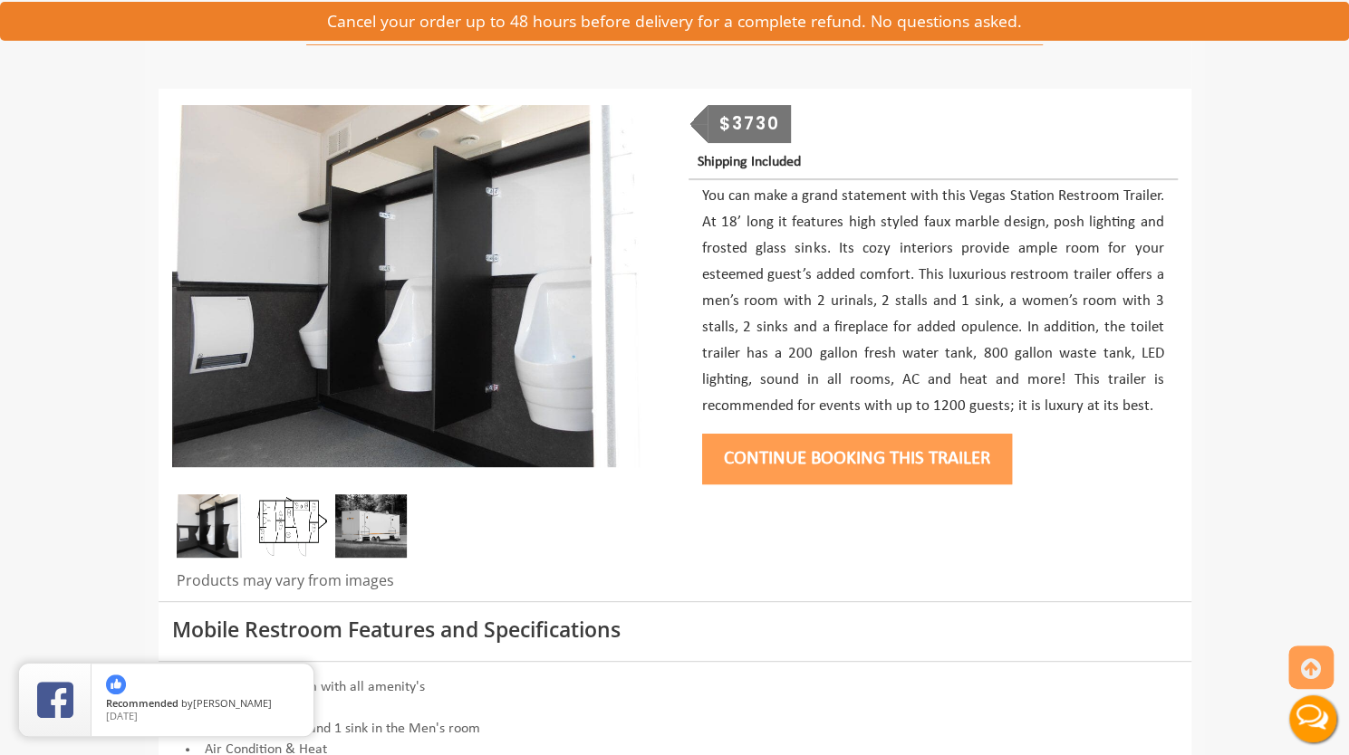
click at [303, 521] on img at bounding box center [291, 526] width 72 height 63
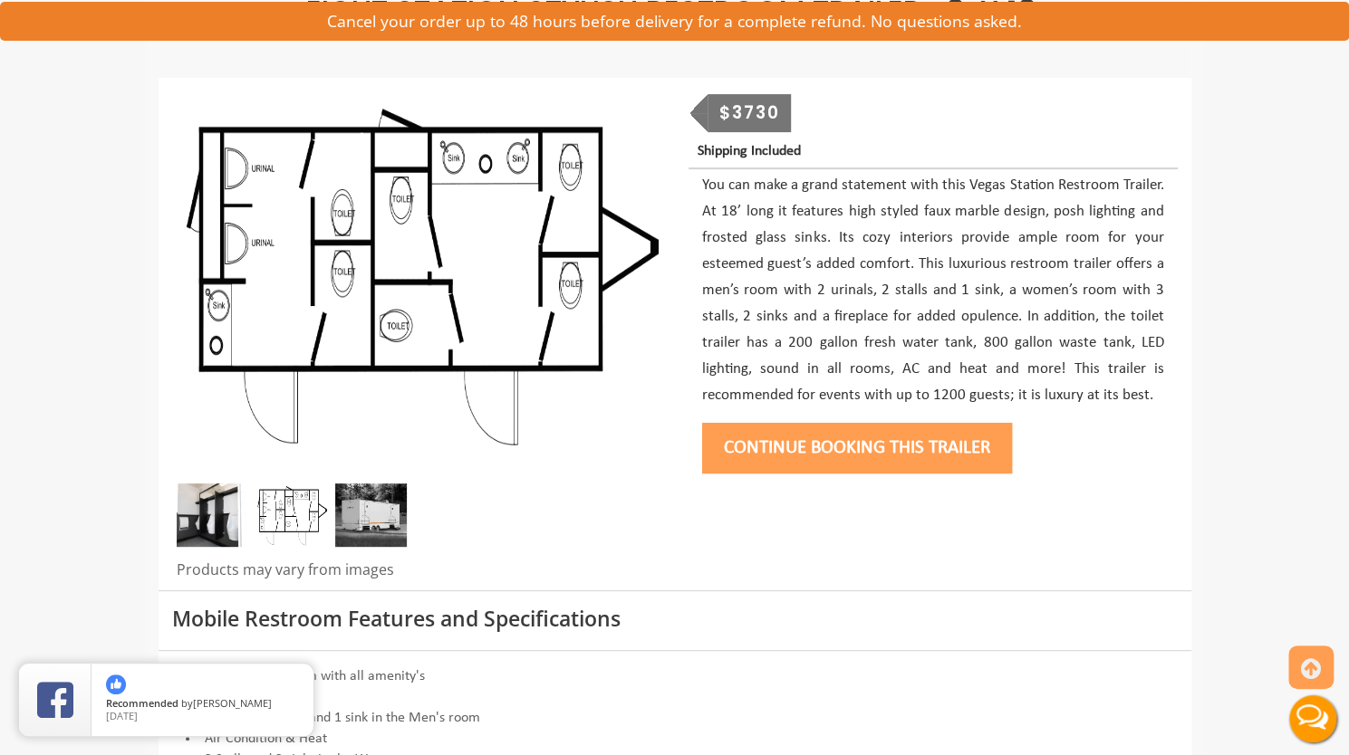
scroll to position [120, 0]
